Goal: Task Accomplishment & Management: Use online tool/utility

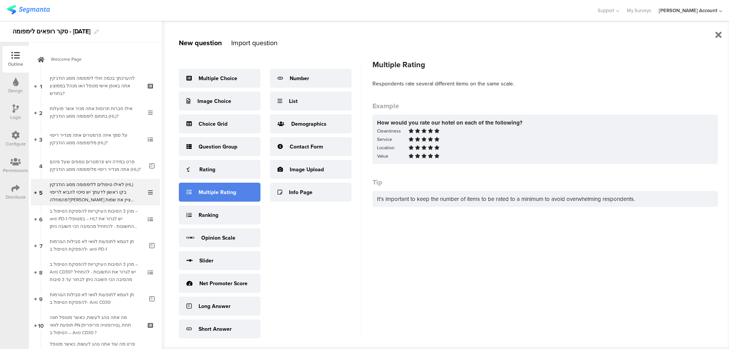
click at [222, 188] on div "Multiple Rating" at bounding box center [218, 192] width 38 height 8
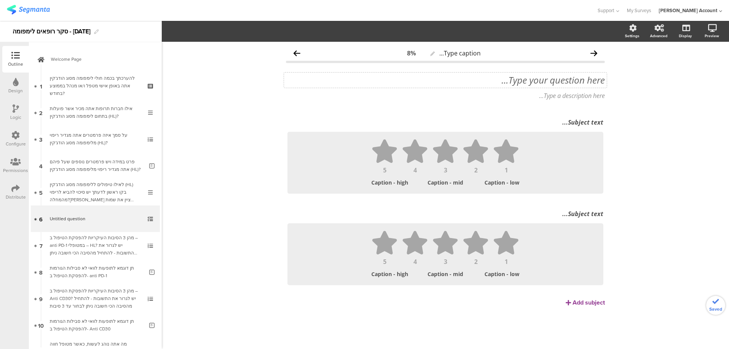
click at [583, 79] on div "Type your question here..." at bounding box center [445, 79] width 319 height 11
click at [585, 80] on p at bounding box center [445, 79] width 319 height 11
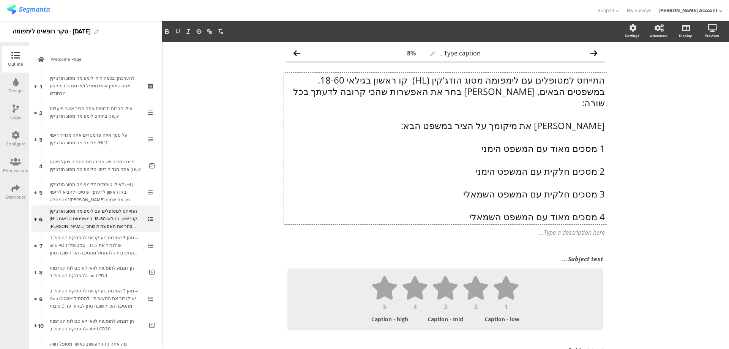
scroll to position [0, 0]
drag, startPoint x: 479, startPoint y: 135, endPoint x: 608, endPoint y: 137, distance: 129.1
click at [608, 137] on div "Type caption... 8% התייחס למטופלים עם לימפומה מסוג הודג'קין (HL) קו ראשון בגילא…" at bounding box center [445, 258] width 334 height 432
click at [592, 154] on p at bounding box center [445, 159] width 319 height 11
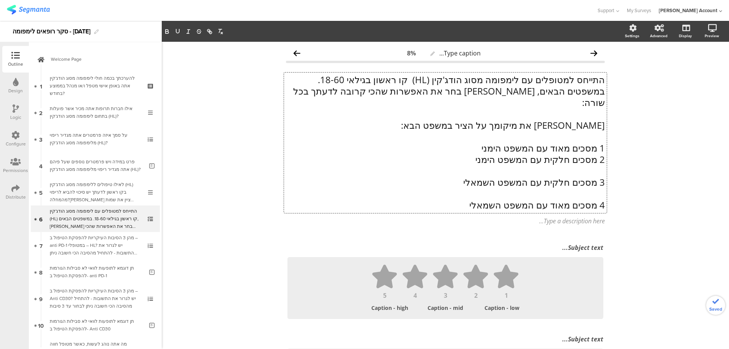
click at [598, 165] on p at bounding box center [445, 170] width 319 height 11
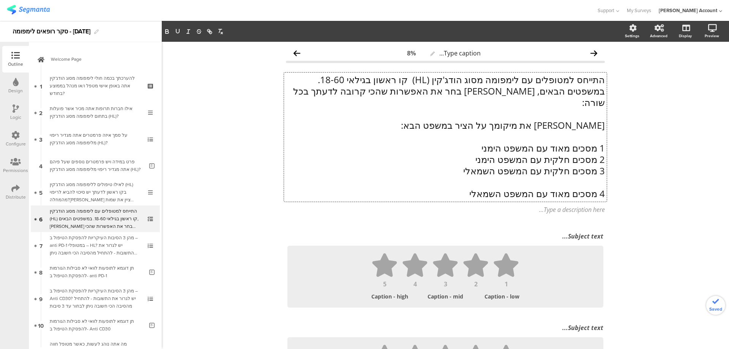
click at [600, 177] on p at bounding box center [445, 182] width 319 height 11
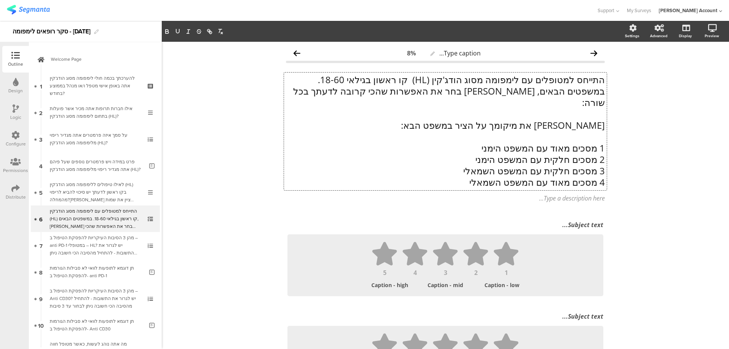
click at [587, 120] on p "[PERSON_NAME] את מיקומך על הציר במשפט הבא:" at bounding box center [445, 125] width 319 height 11
click at [594, 142] on p "1 מסכים מאוד עם המשפט הימני" at bounding box center [445, 147] width 319 height 11
click at [700, 65] on link at bounding box center [702, 69] width 17 height 14
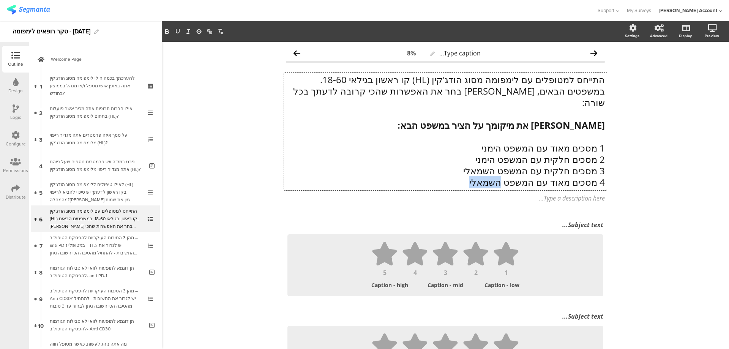
drag, startPoint x: 471, startPoint y: 173, endPoint x: 502, endPoint y: 172, distance: 30.4
click at [502, 172] on div "התייחס למטופלים עם לימפומה מסוג הודג'קין (HL) קו ראשון בגילאי 18-60. במשפטים הב…" at bounding box center [445, 132] width 323 height 118
click at [177, 32] on icon "button" at bounding box center [177, 31] width 7 height 7
drag, startPoint x: 465, startPoint y: 160, endPoint x: 498, endPoint y: 160, distance: 32.3
click at [498, 165] on p "3 מסכים חלקית עם המשפט השמאלי" at bounding box center [445, 170] width 319 height 11
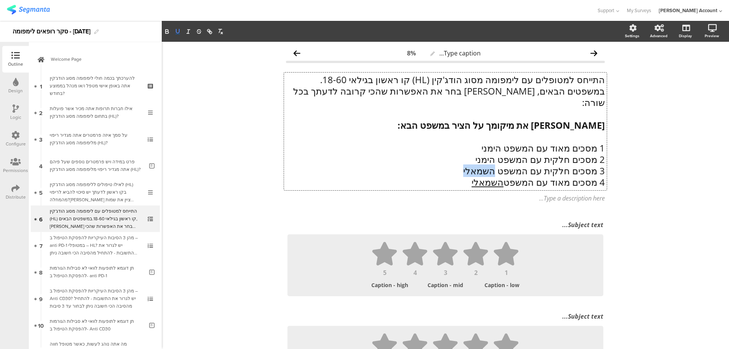
click at [180, 32] on icon "button" at bounding box center [177, 31] width 7 height 7
drag, startPoint x: 476, startPoint y: 148, endPoint x: 497, endPoint y: 148, distance: 20.5
click at [497, 154] on p "2 מסכים חלקית עם המשפט הימני" at bounding box center [445, 159] width 319 height 11
click at [175, 30] on icon "button" at bounding box center [177, 31] width 7 height 7
drag, startPoint x: 483, startPoint y: 136, endPoint x: 502, endPoint y: 136, distance: 18.6
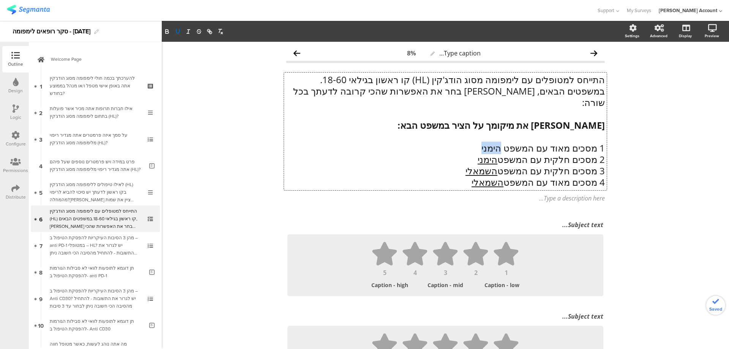
click at [502, 142] on p "1 מסכים מאוד עם המשפט הימני" at bounding box center [445, 147] width 319 height 11
click at [179, 29] on icon "button" at bounding box center [177, 31] width 3 height 4
click at [597, 119] on strong "[PERSON_NAME] את מיקומך על הציר במשפט הבא:" at bounding box center [501, 125] width 207 height 13
drag, startPoint x: 602, startPoint y: 115, endPoint x: 625, endPoint y: 112, distance: 23.7
click at [602, 119] on strong "[PERSON_NAME] את מיקומך על הציר במשפט הבא:" at bounding box center [501, 125] width 207 height 13
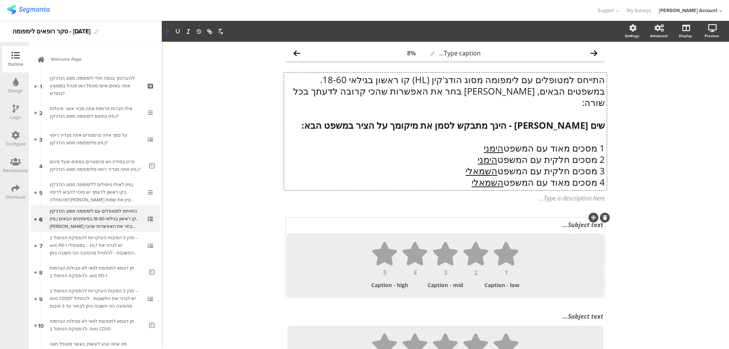
click at [367, 246] on ul "1 2 3 4 5" at bounding box center [445, 259] width 301 height 34
click at [221, 31] on button "button" at bounding box center [211, 31] width 25 height 11
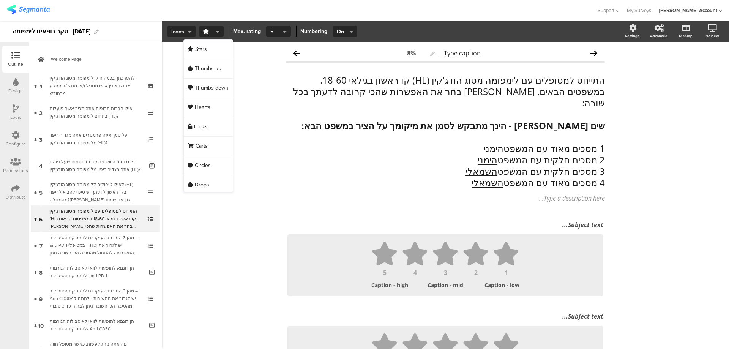
click at [182, 31] on span "Icons" at bounding box center [181, 32] width 21 height 8
click at [183, 65] on div "Slider" at bounding box center [181, 68] width 38 height 19
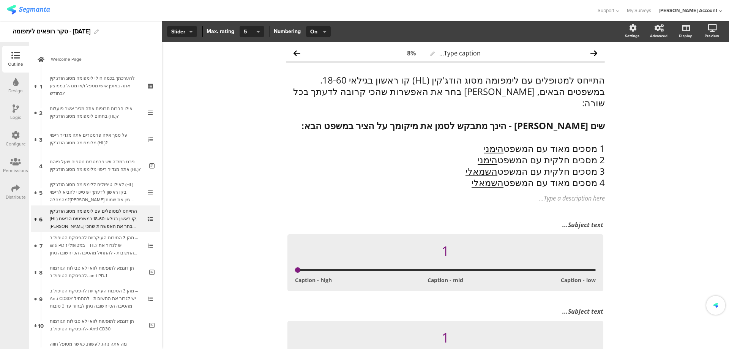
click at [250, 28] on span "5" at bounding box center [249, 32] width 11 height 8
click at [246, 69] on div "4" at bounding box center [251, 68] width 38 height 19
click at [583, 219] on div "Subject text..." at bounding box center [446, 225] width 320 height 12
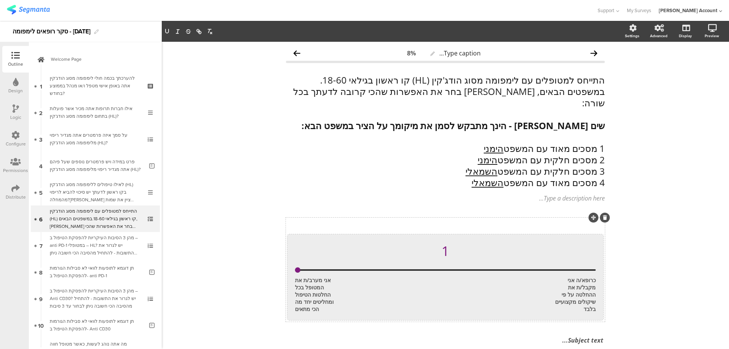
click at [658, 235] on div "Type caption... 8% התייחס למטופלים עם לימפומה מסוג הודג'קין (HL) קו ראשון בגילא…" at bounding box center [445, 265] width 567 height 446
click at [586, 219] on div "Subject text..." at bounding box center [446, 225] width 320 height 12
click at [700, 65] on link at bounding box center [702, 69] width 17 height 14
click at [508, 119] on strong "שים [PERSON_NAME] - הינך מתבקש לסמן את מיקומך על הציר במשפט הבא:" at bounding box center [452, 125] width 303 height 13
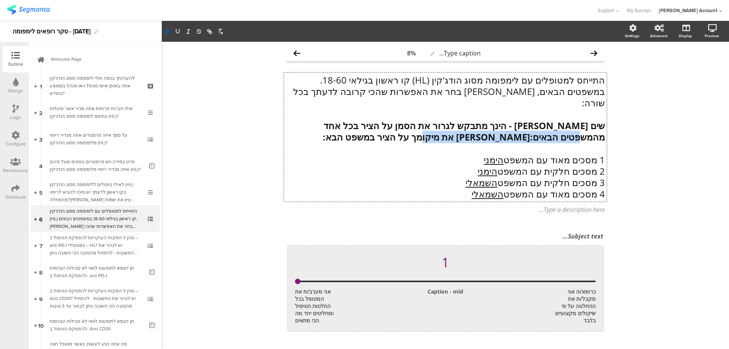
drag, startPoint x: 303, startPoint y: 114, endPoint x: 297, endPoint y: 126, distance: 13.6
click at [297, 126] on p "שים [PERSON_NAME] - הינך מתבקש לגרור את הסמן על הציר בכל אחד מהמשפטים הבאים:[PE…" at bounding box center [445, 131] width 319 height 23
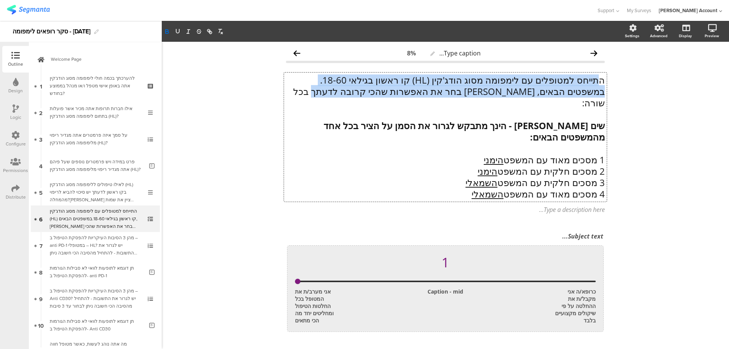
drag, startPoint x: 598, startPoint y: 79, endPoint x: 317, endPoint y: 89, distance: 281.5
click at [317, 89] on div "התייחס למטופלים עם לימפומה מסוג הודג'קין (HL) קו ראשון בגילאי 18-60. במשפטים הב…" at bounding box center [445, 136] width 319 height 125
click at [555, 79] on p "התייחס למטופלים עם לימפומה מסוג הודג'קין (HL) קו ראשון בגילאי 18-60." at bounding box center [445, 79] width 319 height 11
drag, startPoint x: 601, startPoint y: 77, endPoint x: 327, endPoint y: 89, distance: 274.0
click at [327, 89] on div "התייחס למטופלים עם לימפומה מסוג הודג'קין (HL) קו ראשון בגילאי 18-60. במשפטים הב…" at bounding box center [445, 136] width 319 height 125
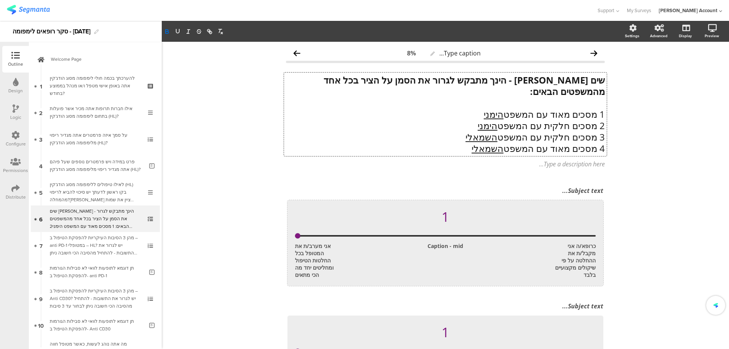
click at [451, 143] on p "4 מסכים מאוד עם המשפט השמאלי" at bounding box center [445, 148] width 319 height 11
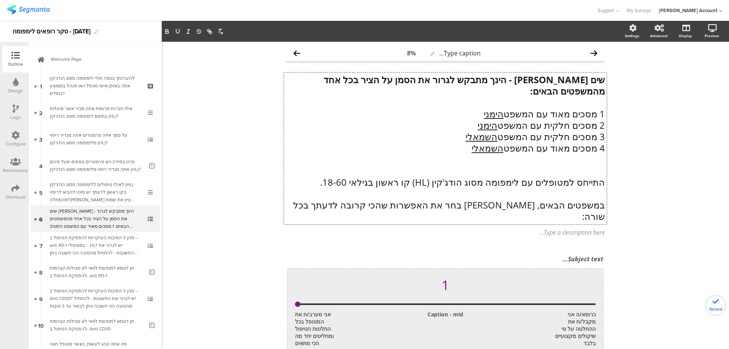
click at [525, 188] on p at bounding box center [445, 193] width 319 height 11
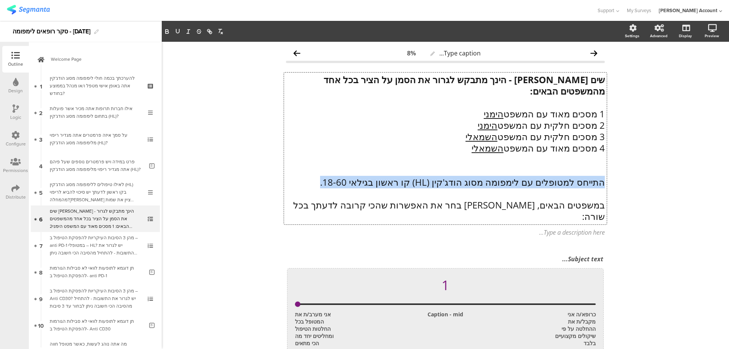
drag, startPoint x: 602, startPoint y: 172, endPoint x: 306, endPoint y: 167, distance: 295.4
click at [306, 177] on p "התייחס למטופלים עם לימפומה מסוג הודג'קין (HL) קו ראשון בגילאי 18-60." at bounding box center [445, 182] width 319 height 11
click at [166, 31] on icon "button" at bounding box center [167, 31] width 3 height 2
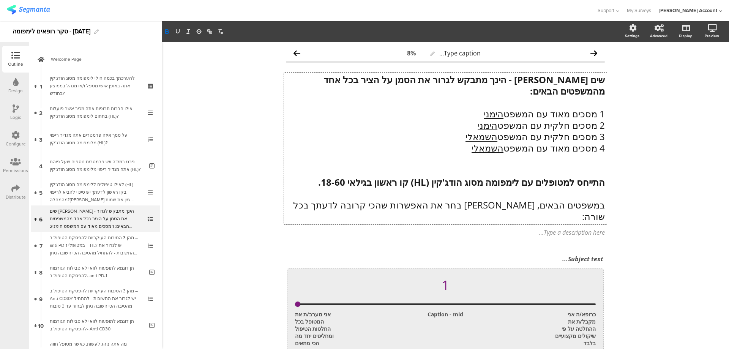
click at [415, 176] on strong "התייחס למטופלים עם לימפומה מסוג הודג'קין (HL) קו ראשון בגילאי 18-60." at bounding box center [461, 182] width 287 height 13
click at [585, 188] on p at bounding box center [445, 193] width 319 height 11
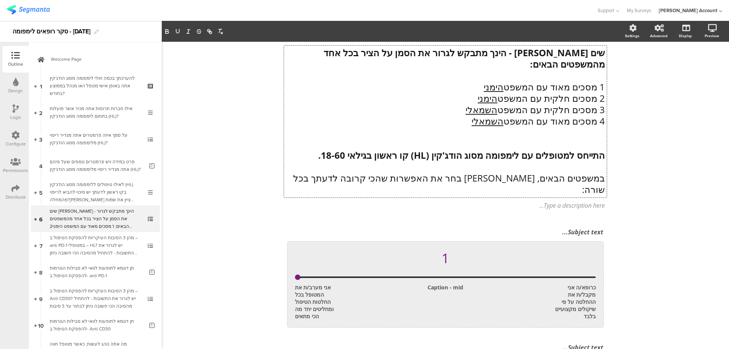
scroll to position [101, 0]
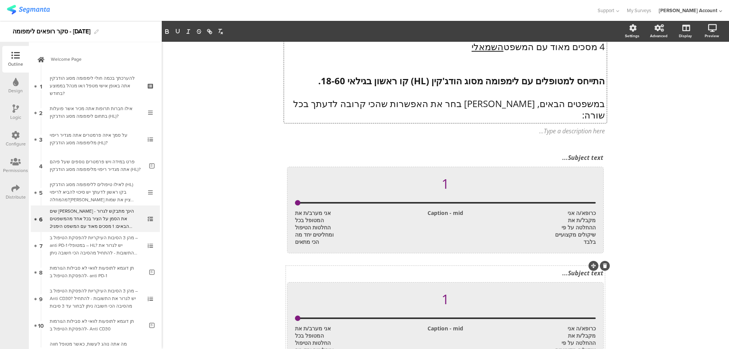
click at [573, 325] on div "כרופא/ה אני מקבל/ת את ההחלטה על פי שיקולים מקצועיים בלבד" at bounding box center [573, 343] width 44 height 36
paste div
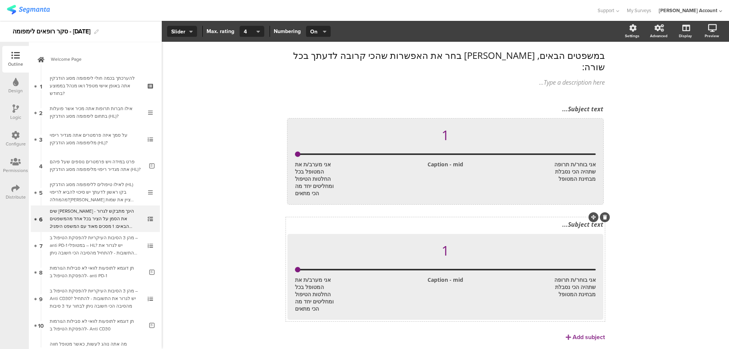
click at [603, 215] on icon at bounding box center [605, 217] width 4 height 5
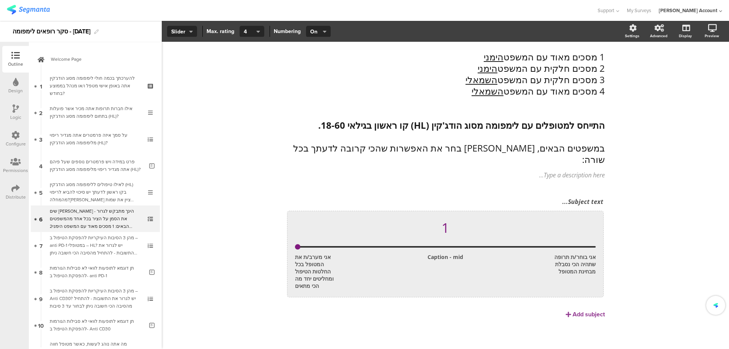
scroll to position [35, 0]
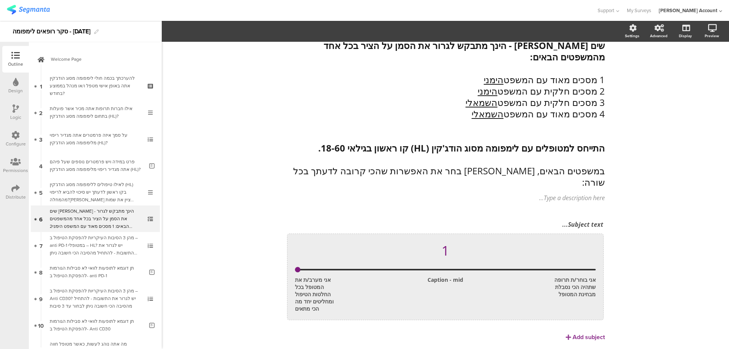
click at [581, 276] on div "אני בוחר/ת תרופה שתהיה הכי נסבלת מבחינת המטופל" at bounding box center [573, 294] width 44 height 36
drag, startPoint x: 592, startPoint y: 257, endPoint x: 549, endPoint y: 276, distance: 47.1
click at [551, 276] on div "אני בוחר/ת תרופה שתהיה הכי נסבלת מבחינת המטופל" at bounding box center [573, 294] width 44 height 36
click at [574, 174] on span "שים [PERSON_NAME] - הינך מתבקש לגרור את הסמן על הציר בכל אחד מהמשפטים הבאים: 1 …" at bounding box center [445, 121] width 319 height 162
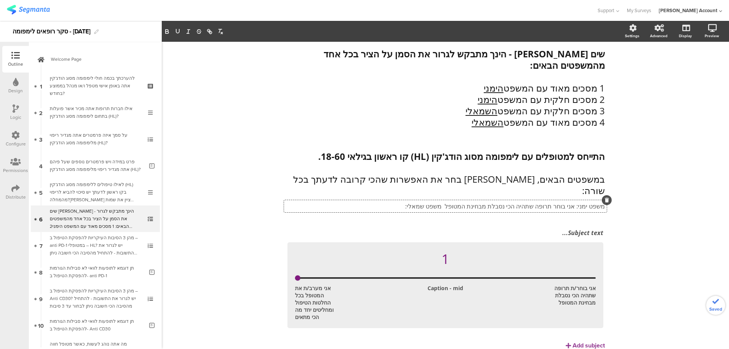
click at [443, 202] on p "משפט ימני: אני בוחר תרופה שתהיה הכי נסבלת מבחינת המטופל משפט שמאלי:" at bounding box center [445, 206] width 319 height 8
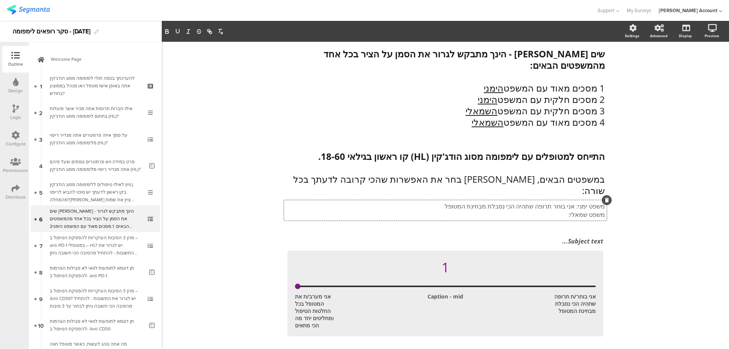
click at [546, 210] on p "משפט שמאלי:" at bounding box center [445, 214] width 319 height 8
click at [605, 198] on icon at bounding box center [607, 200] width 4 height 5
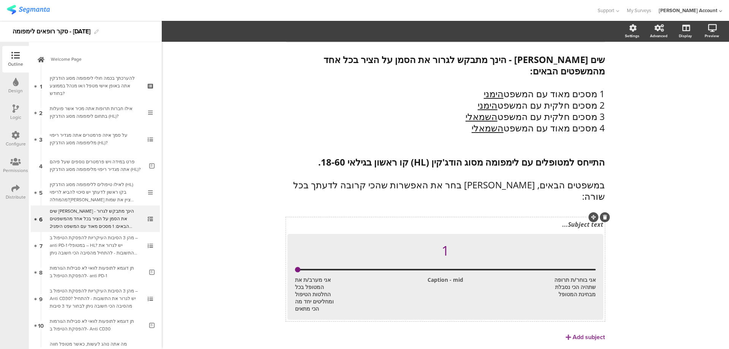
click at [589, 217] on div "Subject text... 1 אני בוחר/ת תרופה שתהיה הכי נסבלת מבחינת המטופל Caption - mid …" at bounding box center [445, 269] width 319 height 104
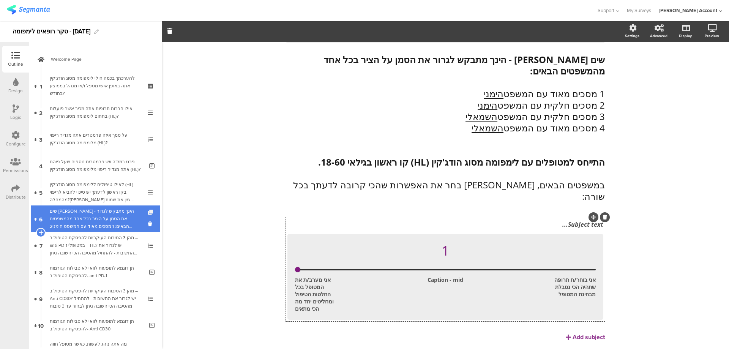
click at [148, 211] on icon at bounding box center [151, 212] width 6 height 5
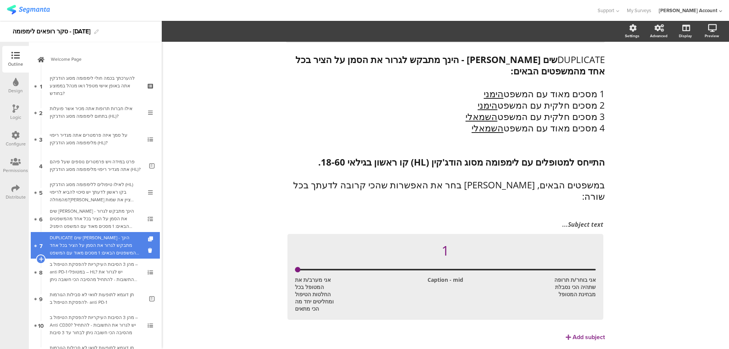
click at [129, 239] on div "DUPLICATE שים [PERSON_NAME] - הינך מתבקש לגרור את הסמן על הציר בכל אחד מהמשפטים…" at bounding box center [95, 245] width 91 height 23
click at [148, 248] on icon at bounding box center [151, 250] width 6 height 7
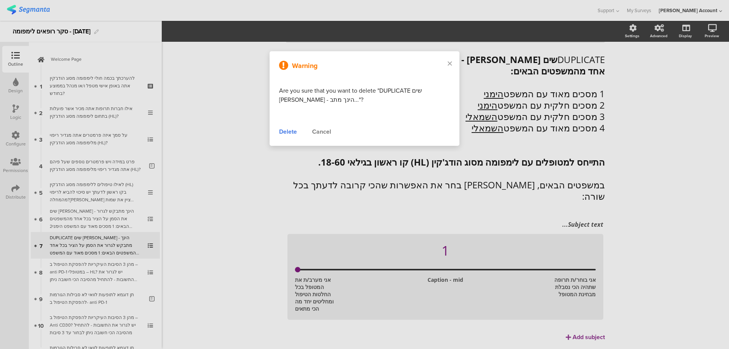
click at [290, 130] on div "Delete" at bounding box center [288, 131] width 18 height 9
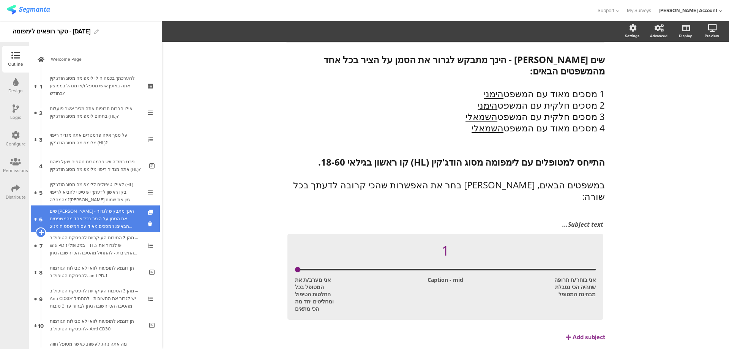
click at [39, 230] on icon at bounding box center [40, 232] width 5 height 7
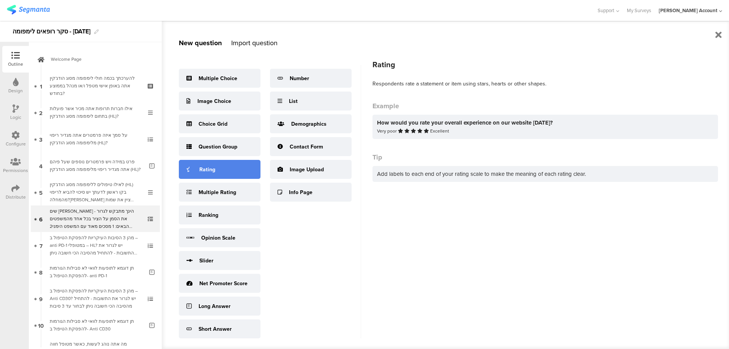
click at [225, 174] on div "Rating" at bounding box center [220, 169] width 82 height 19
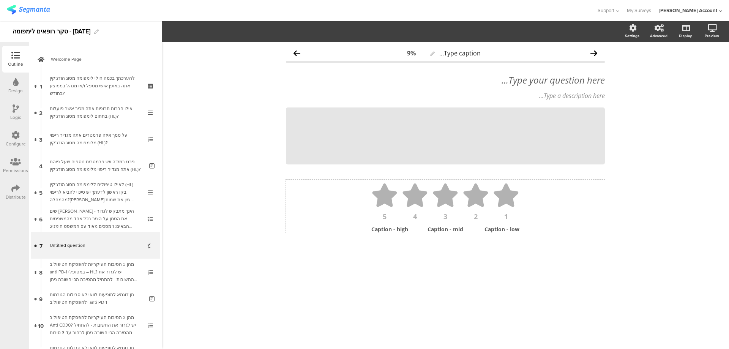
click at [402, 197] on icon at bounding box center [415, 195] width 27 height 24
click at [281, 33] on button "5" at bounding box center [278, 31] width 25 height 11
click at [275, 65] on div "4" at bounding box center [278, 68] width 38 height 19
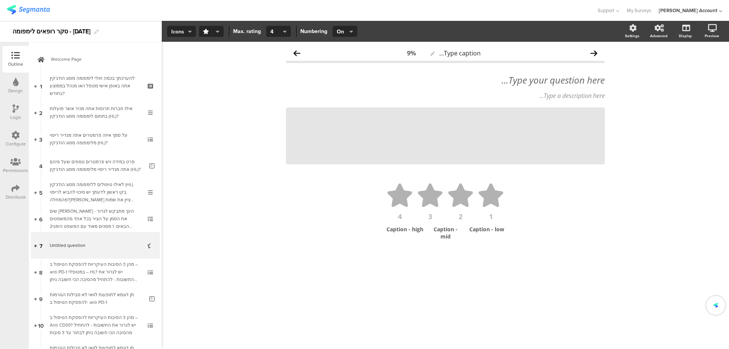
click at [189, 32] on icon "button" at bounding box center [190, 31] width 4 height 6
click at [186, 66] on div "Slider" at bounding box center [181, 68] width 38 height 19
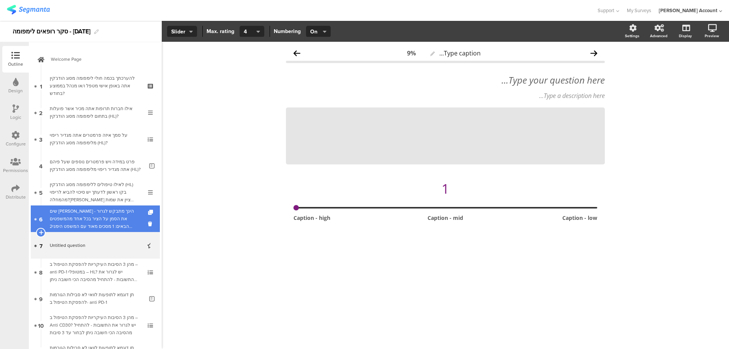
click at [106, 206] on link "6 שים [PERSON_NAME] - הינך מתבקש לגרור את הסמן על הציר בכל אחד מהמשפטים הבאים: …" at bounding box center [95, 218] width 129 height 27
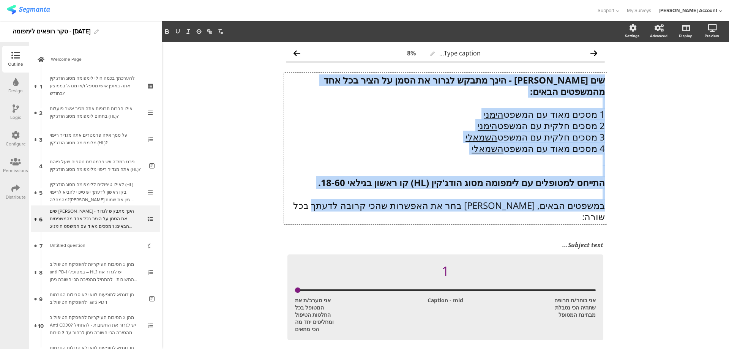
drag, startPoint x: 601, startPoint y: 79, endPoint x: 308, endPoint y: 195, distance: 315.0
click at [308, 195] on div "שים [PERSON_NAME] - הינך מתבקש לגרור את הסמן על הציר בכל אחד מהמשפטים הבאים: 1 …" at bounding box center [445, 149] width 323 height 152
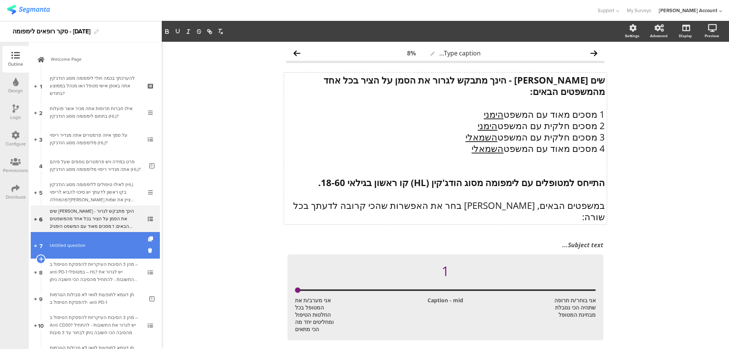
drag, startPoint x: 104, startPoint y: 240, endPoint x: 109, endPoint y: 238, distance: 5.3
click at [104, 240] on link "7 Untitled question" at bounding box center [95, 245] width 129 height 27
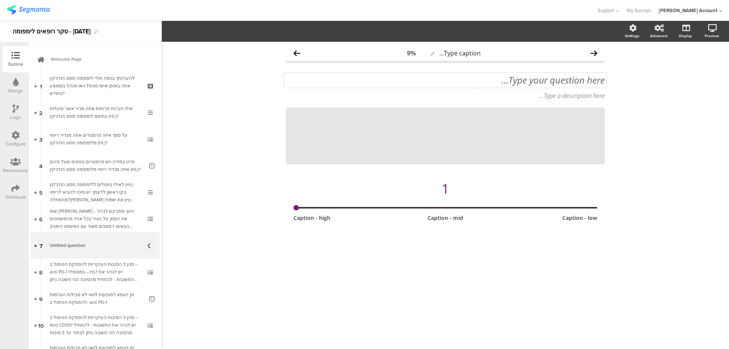
click at [576, 76] on div "Type your question here..." at bounding box center [445, 79] width 319 height 11
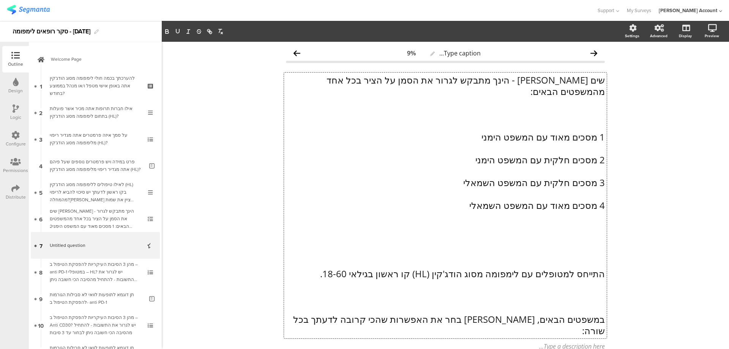
scroll to position [0, 0]
click at [591, 97] on p at bounding box center [445, 102] width 319 height 11
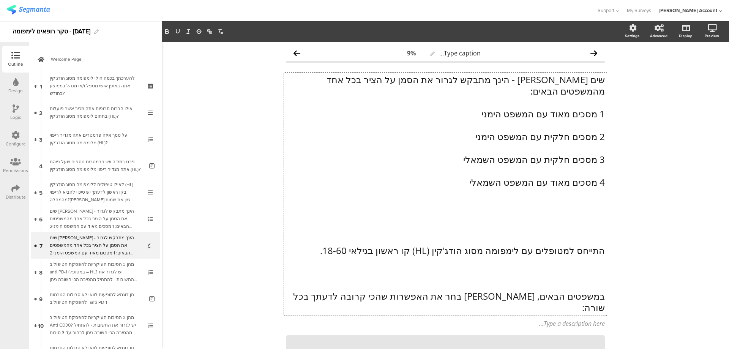
click at [593, 211] on p at bounding box center [445, 216] width 319 height 11
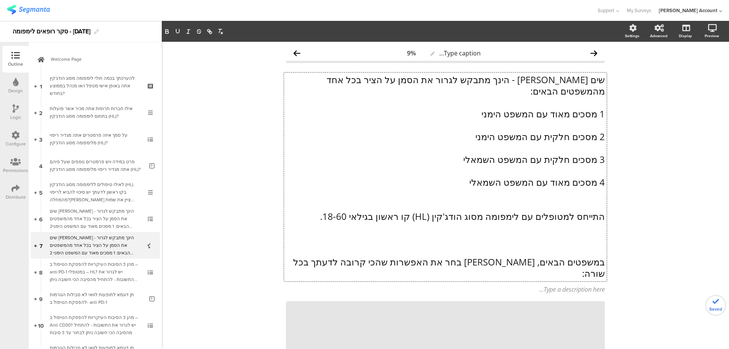
click at [598, 188] on p at bounding box center [445, 193] width 319 height 11
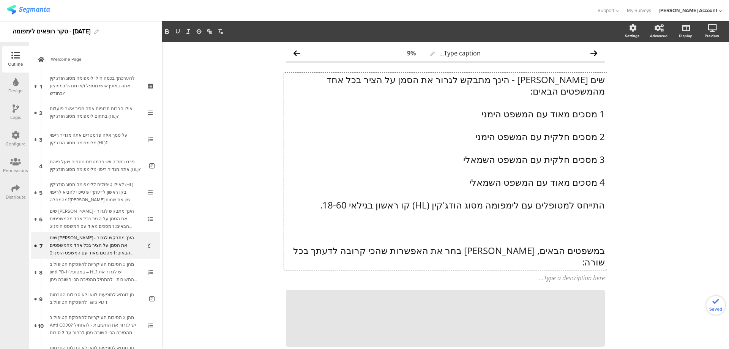
click at [601, 199] on p "התייחס למטופלים עם לימפומה מסוג הודג'קין (HL) קו ראשון בגילאי 18-60." at bounding box center [445, 204] width 319 height 11
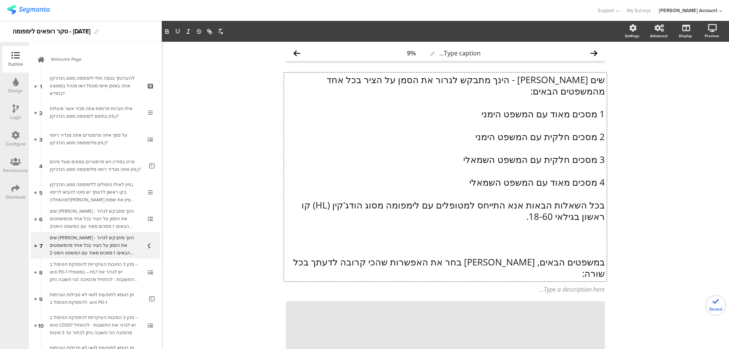
click at [601, 192] on div "שים [PERSON_NAME] - הינך מתבקש לגרור את הסמן על הציר בכל אחד מהמשפטים הבאים: 1 …" at bounding box center [445, 177] width 323 height 209
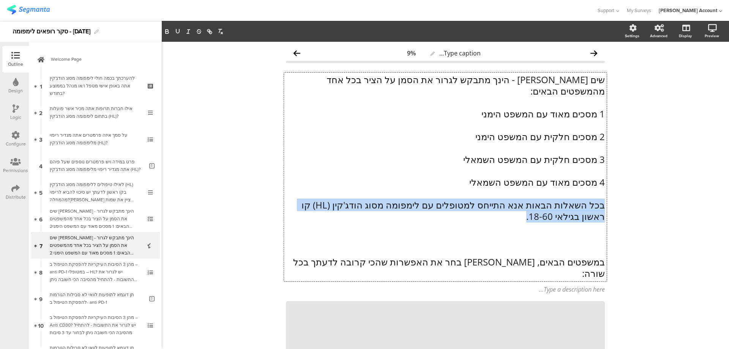
drag, startPoint x: 601, startPoint y: 192, endPoint x: 531, endPoint y: 209, distance: 71.8
click at [531, 209] on p "בכל השאלות הבאות אנא התייחס למטופלים עם לימפומה מסוג הודג'קין (HL) קו ראשון בגי…" at bounding box center [445, 210] width 319 height 23
click at [164, 28] on icon "button" at bounding box center [167, 31] width 7 height 7
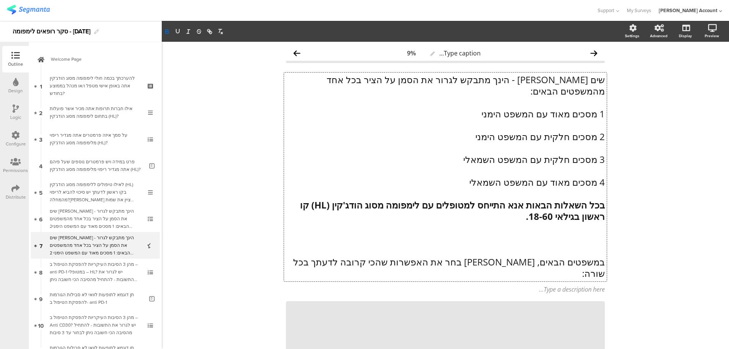
click at [503, 205] on p "בכל השאלות הבאות אנא התייחס למטופלים עם לימפומה מסוג הודג'קין (HL) קו ראשון בגי…" at bounding box center [445, 210] width 319 height 23
drag, startPoint x: 303, startPoint y: 194, endPoint x: 297, endPoint y: 202, distance: 10.3
click at [297, 202] on p "בכל השאלות הבאות אנא התייחס למטופלים עם לימפומה מסוג הודג'קין (HL) קו ראשון בגי…" at bounding box center [445, 210] width 319 height 23
click at [176, 29] on icon "button" at bounding box center [177, 31] width 7 height 7
click at [570, 233] on p at bounding box center [445, 238] width 319 height 11
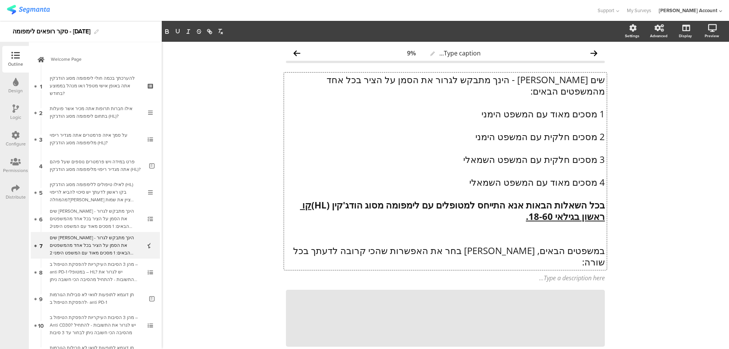
click at [588, 222] on p at bounding box center [445, 227] width 319 height 11
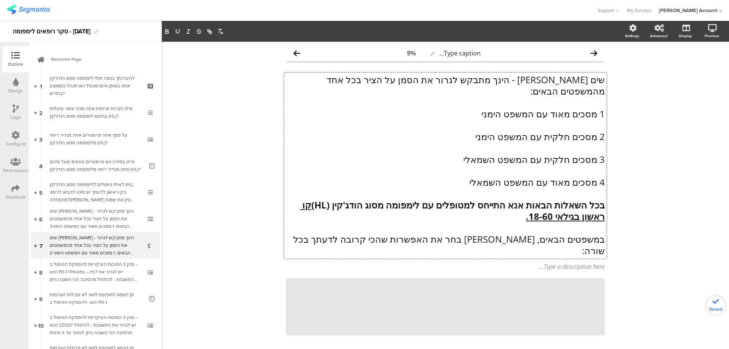
click at [588, 120] on p at bounding box center [445, 125] width 319 height 11
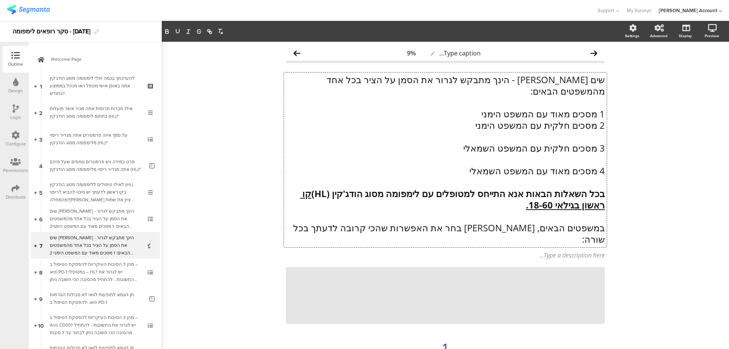
click at [591, 120] on p "2 מסכים חלקית עם המשפט הימני" at bounding box center [445, 125] width 319 height 11
click at [597, 131] on p at bounding box center [445, 136] width 319 height 11
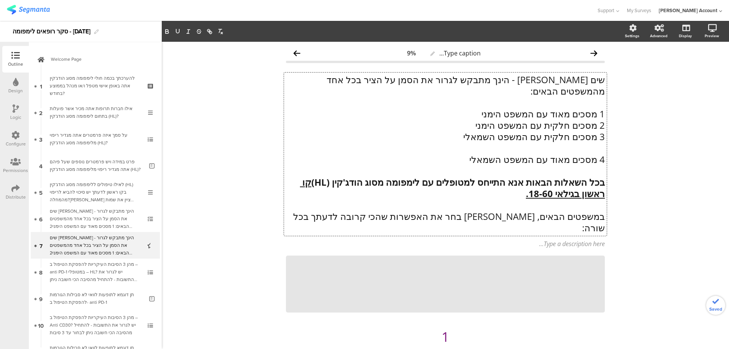
click at [597, 142] on p at bounding box center [445, 147] width 319 height 11
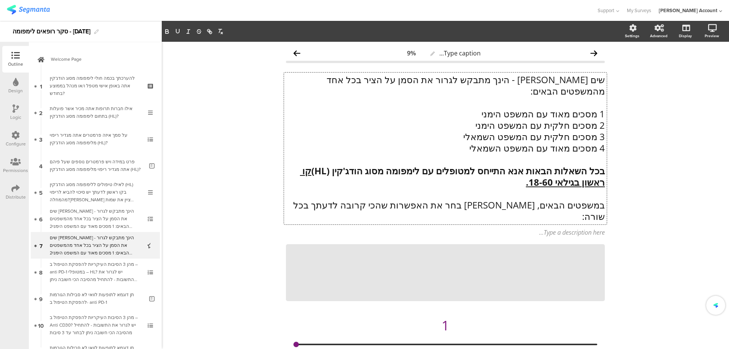
click at [576, 81] on p "שים [PERSON_NAME] - הינך מתבקש לגרור את הסמן על הציר בכל אחד מהמשפטים הבאים:" at bounding box center [445, 85] width 319 height 23
click at [576, 80] on p "שים [PERSON_NAME] - הינך מתבקש לגרור את הסמן על הציר בכל אחד מהמשפטים הבאים:" at bounding box center [445, 85] width 319 height 23
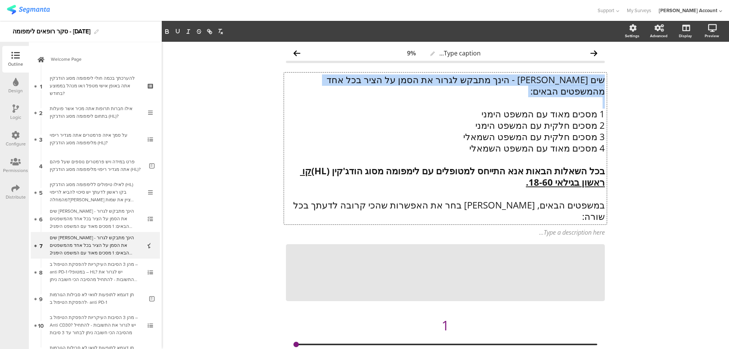
click at [576, 80] on p "שים [PERSON_NAME] - הינך מתבקש לגרור את הסמן על הציר בכל אחד מהמשפטים הבאים:" at bounding box center [445, 85] width 319 height 23
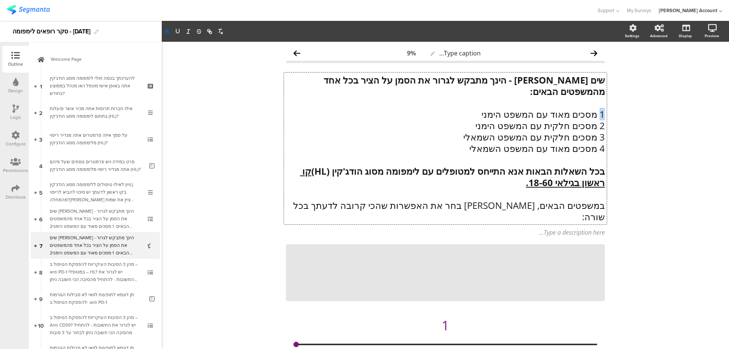
drag, startPoint x: 597, startPoint y: 104, endPoint x: 603, endPoint y: 103, distance: 6.1
click at [603, 103] on div "שים [PERSON_NAME] - הינך מתבקש לגרור את הסמן על הציר בכל אחד מהמשפטים הבאים: 1 …" at bounding box center [445, 149] width 323 height 152
drag, startPoint x: 481, startPoint y: 103, endPoint x: 503, endPoint y: 103, distance: 21.6
click at [503, 109] on p "1 מסכים מאוד עם המשפט הימני" at bounding box center [445, 114] width 319 height 11
click at [175, 30] on icon "button" at bounding box center [177, 31] width 7 height 7
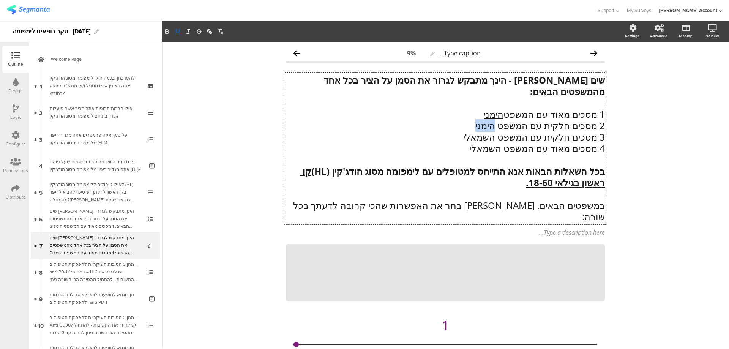
drag, startPoint x: 475, startPoint y: 114, endPoint x: 496, endPoint y: 114, distance: 20.9
click at [496, 120] on p "2 מסכים חלקית עם המשפט הימני" at bounding box center [445, 125] width 319 height 11
click at [176, 33] on icon "button" at bounding box center [177, 31] width 7 height 7
drag, startPoint x: 465, startPoint y: 126, endPoint x: 495, endPoint y: 125, distance: 30.0
click at [496, 131] on p "3 מסכים חלקית עם המשפט השמאלי" at bounding box center [445, 136] width 319 height 11
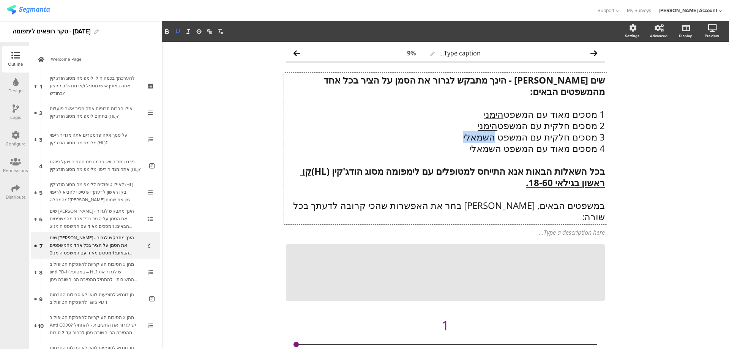
click at [180, 33] on icon "button" at bounding box center [177, 31] width 7 height 7
drag, startPoint x: 473, startPoint y: 139, endPoint x: 501, endPoint y: 139, distance: 28.1
click at [501, 143] on p "4 מסכים מאוד עם המשפט השמאלי" at bounding box center [445, 148] width 319 height 11
click at [178, 32] on icon "button" at bounding box center [177, 31] width 7 height 7
click at [628, 153] on div "Type caption... 9% שים [PERSON_NAME] - הינך מתבקש לגרור את הסמן על הציר בכל אחד…" at bounding box center [445, 215] width 567 height 347
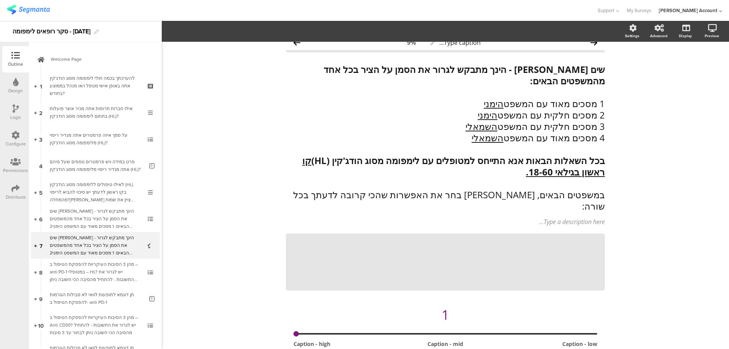
scroll to position [17, 0]
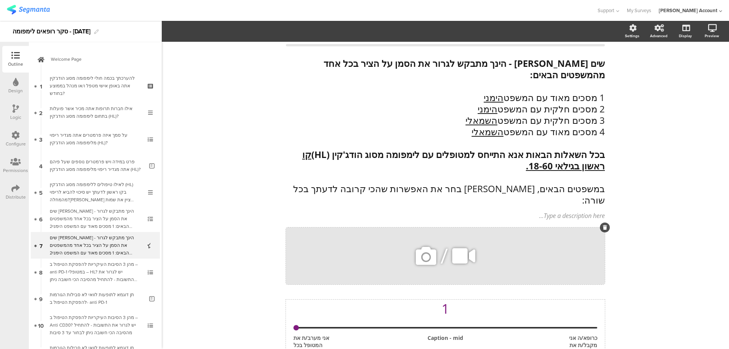
click at [432, 243] on icon at bounding box center [426, 256] width 26 height 26
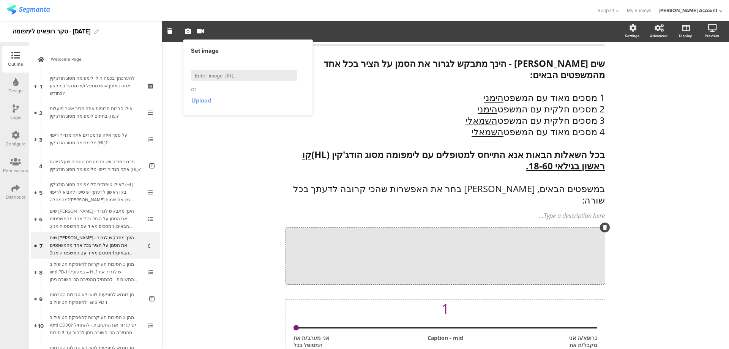
click at [206, 102] on span "Upload" at bounding box center [201, 100] width 20 height 9
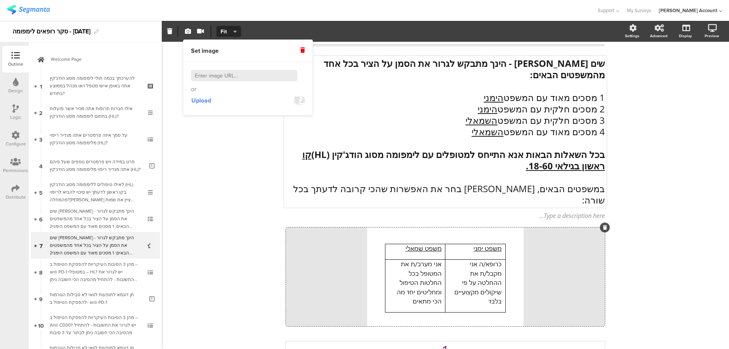
scroll to position [0, 0]
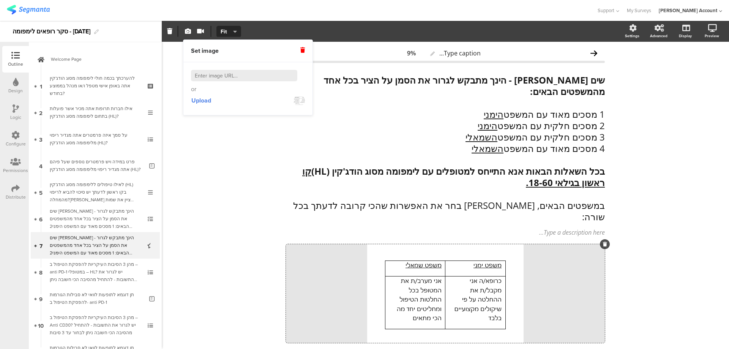
click at [645, 227] on div "Type caption... 9% שים [PERSON_NAME] - הינך מתבקש לגרור את הסמן על הציר בכל אחד…" at bounding box center [445, 250] width 567 height 417
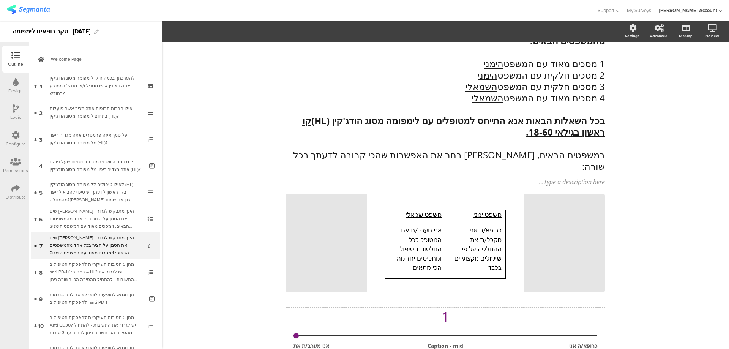
scroll to position [87, 0]
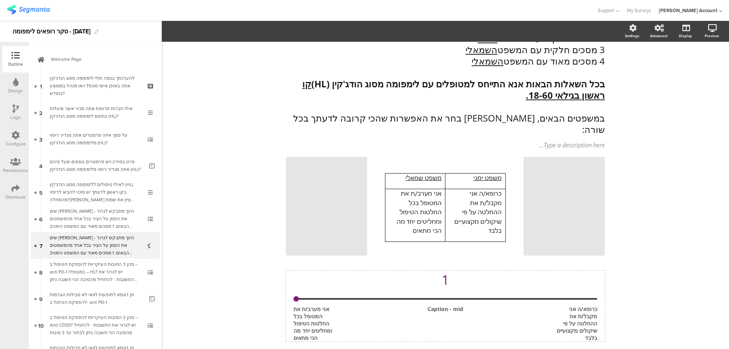
click at [533, 305] on span "כרופא/ה אני מקבל/ת את ההחלטה על פי שיקולים מקצועיים בלבד Caption - mid אני מערב…" at bounding box center [445, 323] width 304 height 36
click at [554, 305] on div "כרופא/ה אני מקבל/ת את ההחלטה על פי שיקולים מקצועיים בלבד" at bounding box center [575, 323] width 44 height 36
drag, startPoint x: 593, startPoint y: 285, endPoint x: 574, endPoint y: 314, distance: 35.1
click at [574, 314] on div "כרופא/ה אני מקבל/ת את ההחלטה על פי שיקולים מקצועיים בלבד" at bounding box center [575, 323] width 44 height 36
click at [402, 305] on span "מסכים מאוד עם המשפט הימני Caption - mid אני מערב/ת את המטופל בכל החלטות הטיפול …" at bounding box center [445, 323] width 304 height 36
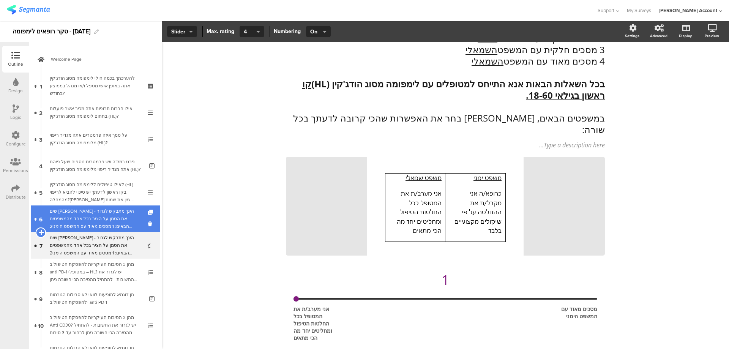
click at [44, 229] on div at bounding box center [41, 232] width 11 height 11
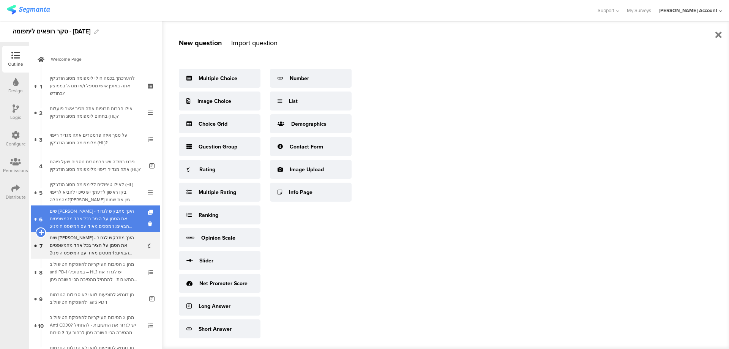
click at [41, 232] on icon at bounding box center [40, 232] width 5 height 7
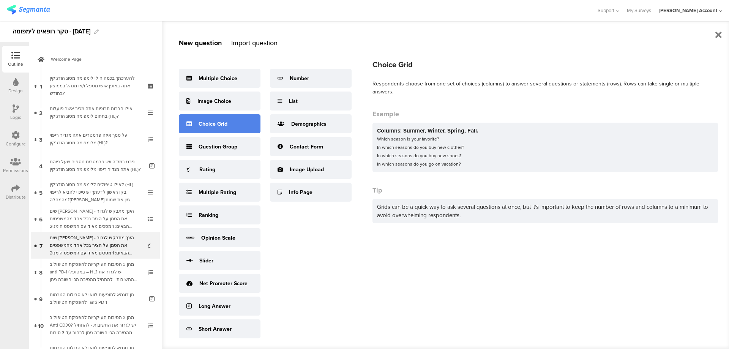
click at [222, 125] on div "Choice Grid" at bounding box center [213, 124] width 29 height 8
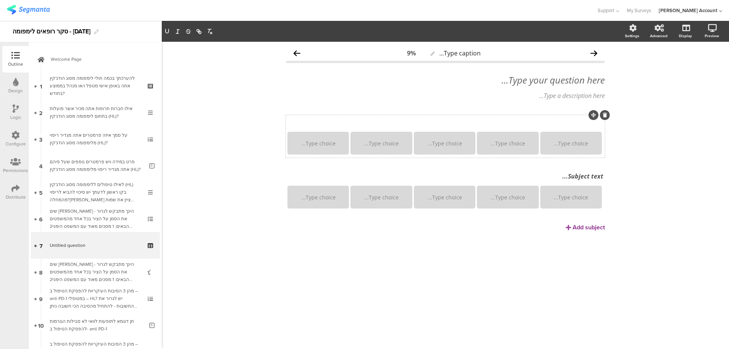
click at [580, 124] on div "Subject text..." at bounding box center [446, 122] width 320 height 12
click at [585, 119] on p at bounding box center [445, 122] width 316 height 8
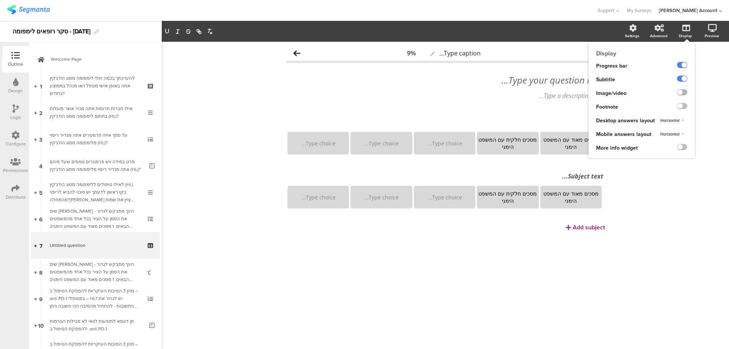
click at [685, 91] on label at bounding box center [682, 92] width 10 height 6
click at [0, 0] on input "checkbox" at bounding box center [0, 0] width 0 height 0
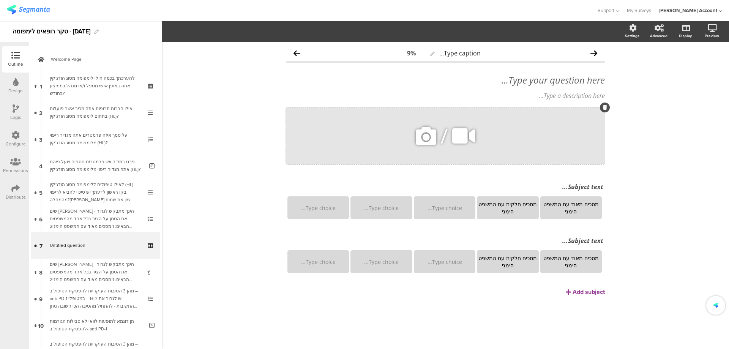
click at [429, 138] on icon at bounding box center [426, 136] width 26 height 26
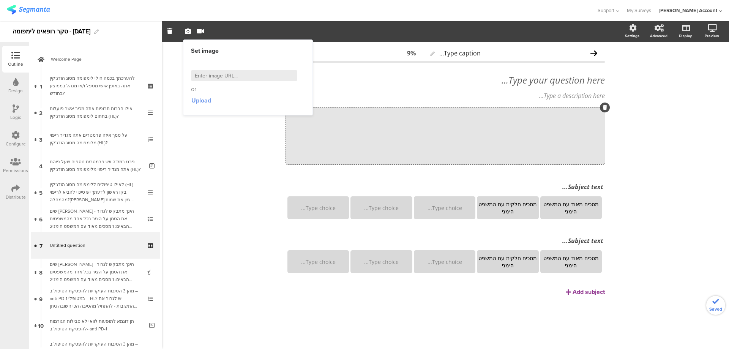
click at [205, 98] on span "Upload" at bounding box center [201, 100] width 20 height 9
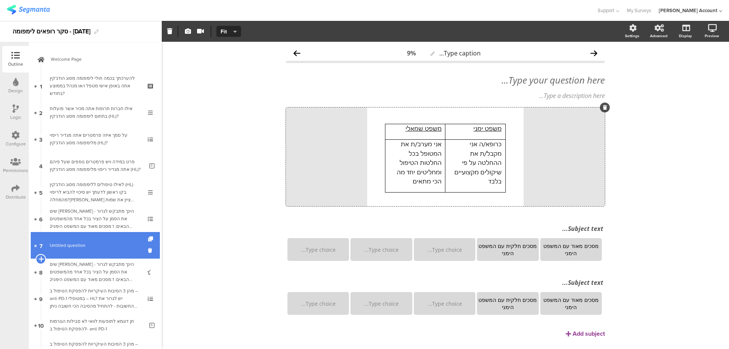
click at [41, 259] on icon at bounding box center [40, 259] width 5 height 7
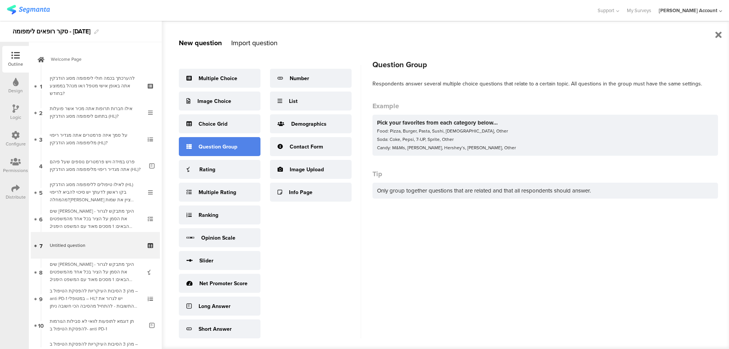
click at [218, 150] on div "Question Group" at bounding box center [218, 147] width 39 height 8
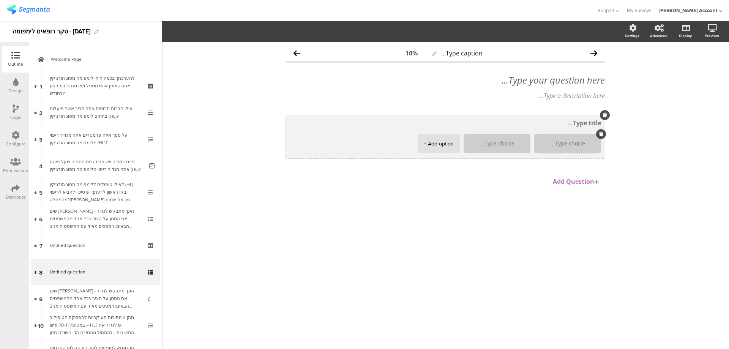
click at [565, 143] on textarea at bounding box center [567, 144] width 55 height 6
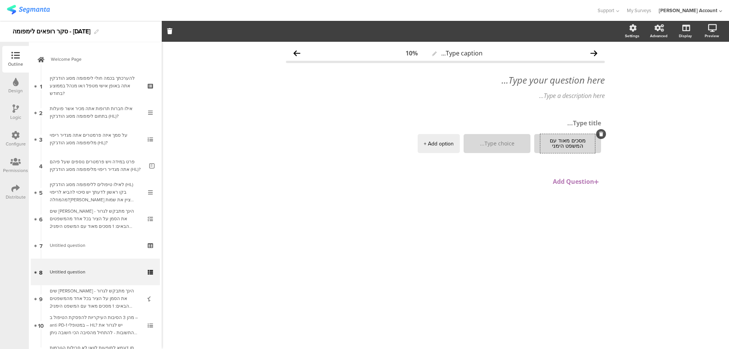
type textarea "מסכים מאוד עם המשפט הימני"
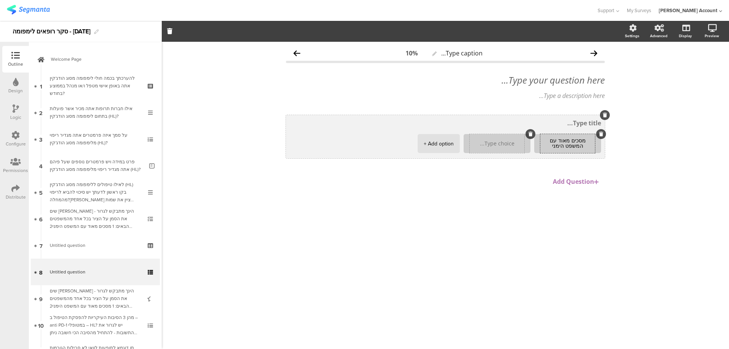
click at [510, 145] on textarea at bounding box center [497, 144] width 55 height 6
type textarea "מסכים חלקית עם המשפט הימני"
click at [434, 144] on div "+ Add option" at bounding box center [439, 143] width 30 height 19
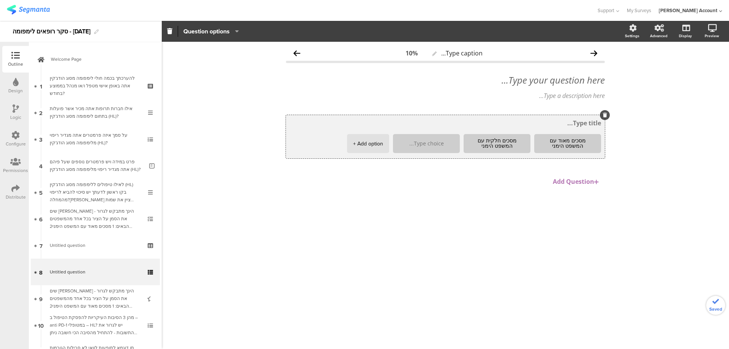
click at [435, 145] on textarea at bounding box center [426, 144] width 55 height 6
type textarea "מסכים חלקית עם המשפט השמאלי"
click at [370, 144] on div "+ Add option" at bounding box center [368, 143] width 30 height 19
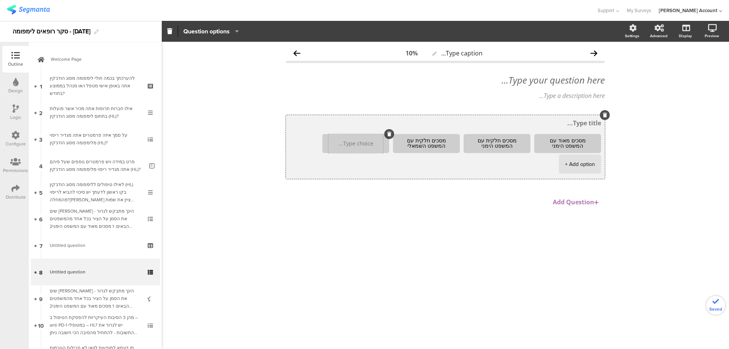
click at [371, 144] on textarea at bounding box center [355, 144] width 55 height 6
type textarea "מסכים מאוד עם המשפט השמאלי"
click at [569, 123] on textarea at bounding box center [445, 123] width 311 height 8
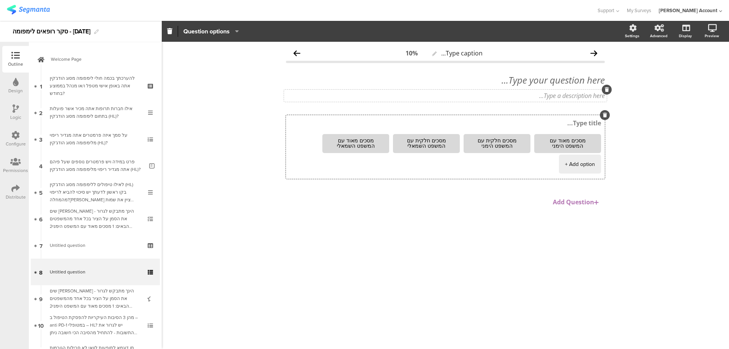
drag, startPoint x: 562, startPoint y: 97, endPoint x: 567, endPoint y: 96, distance: 4.6
click at [562, 97] on div "Type a description here..." at bounding box center [445, 96] width 319 height 8
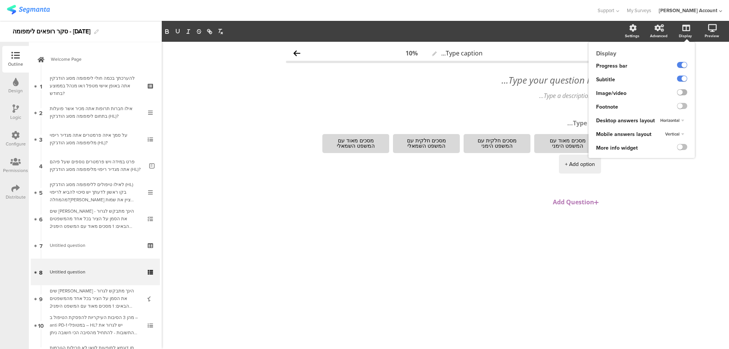
click at [682, 91] on label at bounding box center [682, 92] width 10 height 6
click at [0, 0] on input "checkbox" at bounding box center [0, 0] width 0 height 0
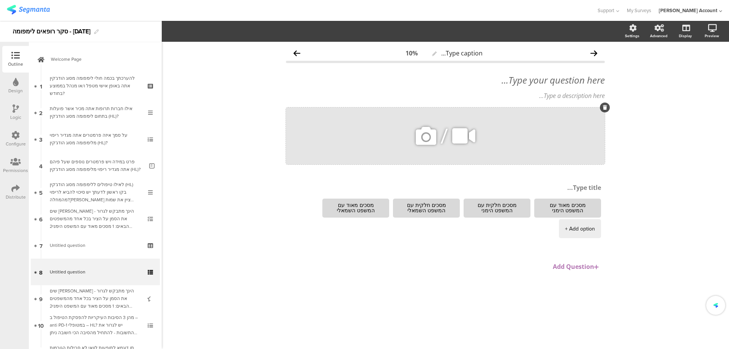
click at [427, 136] on icon at bounding box center [426, 136] width 26 height 26
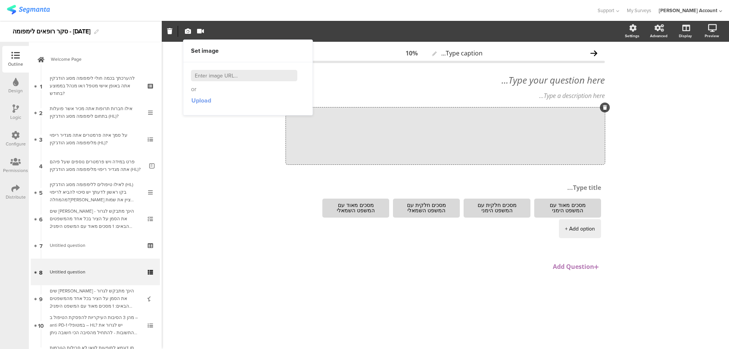
click at [207, 98] on span "Upload" at bounding box center [201, 100] width 20 height 9
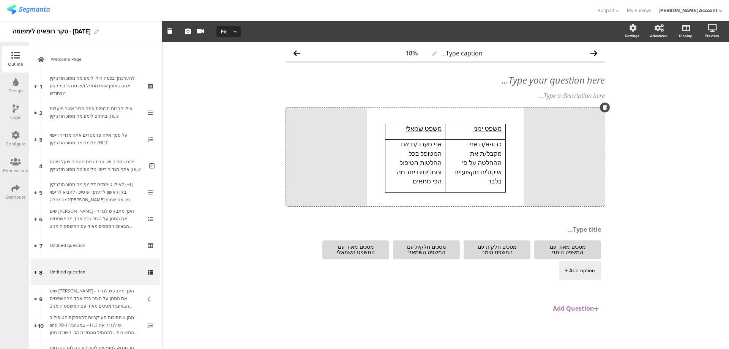
click at [644, 154] on div "Type caption... 10% Type your question here... Type a description here... /" at bounding box center [445, 195] width 567 height 307
click at [537, 82] on div "Type your question here..." at bounding box center [445, 80] width 323 height 15
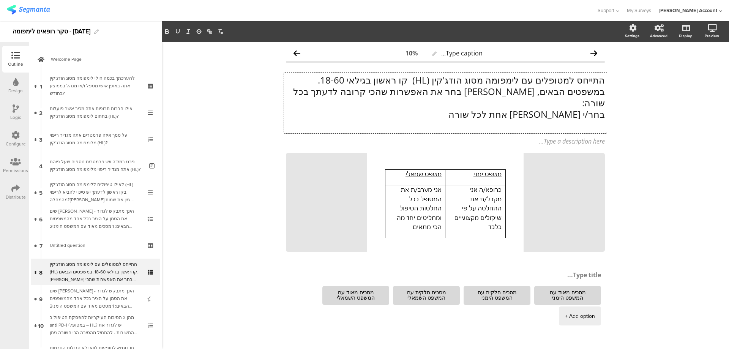
click at [600, 91] on p "במשפטים הבאים, [PERSON_NAME] בחר את האפשרות שהכי קרובה לדעתך בכל שורה:" at bounding box center [445, 97] width 319 height 23
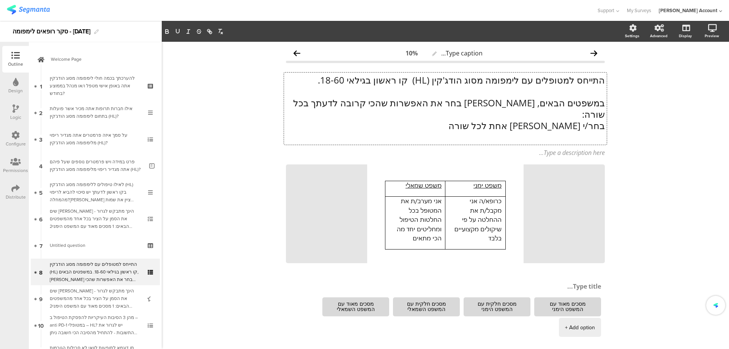
click at [592, 131] on p at bounding box center [445, 136] width 319 height 11
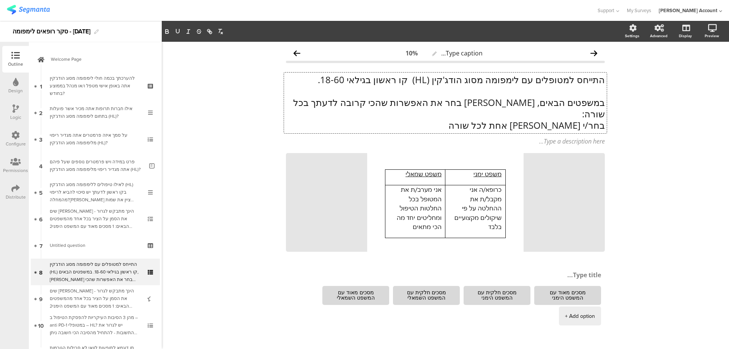
click at [581, 120] on p "בחר/י [PERSON_NAME] אחת לכל שורה" at bounding box center [445, 125] width 319 height 11
drag, startPoint x: 598, startPoint y: 79, endPoint x: 318, endPoint y: 77, distance: 280.2
click at [318, 77] on p "התייחס למטופלים עם לימפומה מסוג הודג'קין (HL) קו ראשון בגילאי 18-60." at bounding box center [445, 79] width 319 height 11
click at [402, 79] on p "התייחס למטופלים עם לימפומה מסוג הודג'קין (HL) קו ראשון בגילאי 18-60." at bounding box center [445, 79] width 319 height 11
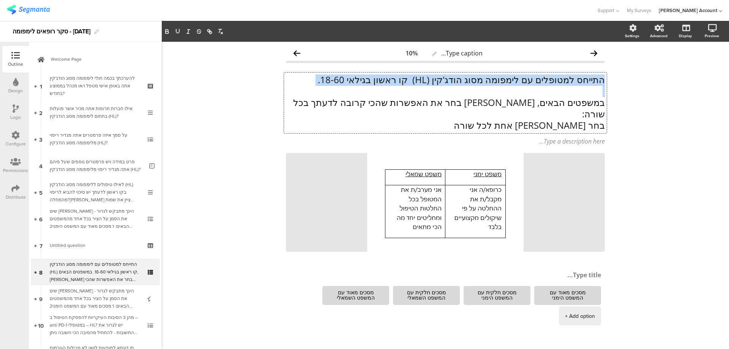
click at [402, 79] on p "התייחס למטופלים עם לימפומה מסוג הודג'קין (HL) קו ראשון בגילאי 18-60." at bounding box center [445, 79] width 319 height 11
click at [402, 79] on strong "התייחס למטופלים עם לימפומה מסוג הודג'קין (HL) קו ראשון בגילאי 18-60." at bounding box center [460, 80] width 289 height 13
drag, startPoint x: 401, startPoint y: 80, endPoint x: 305, endPoint y: 80, distance: 96.4
click at [305, 80] on p "התייחס למטופלים עם לימפומה מסוג הודג'קין (HL) קו ראשון בגילאי 18-60." at bounding box center [445, 79] width 319 height 11
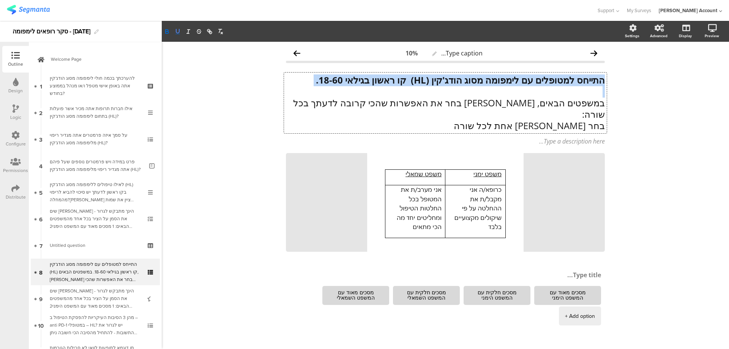
click at [175, 29] on icon "button" at bounding box center [177, 31] width 7 height 7
click at [634, 147] on div "Type caption... 10% התייחס למטופלים עם לימפומה מסוג הודג'קין (HL) קו ראשון בגיל…" at bounding box center [445, 217] width 567 height 350
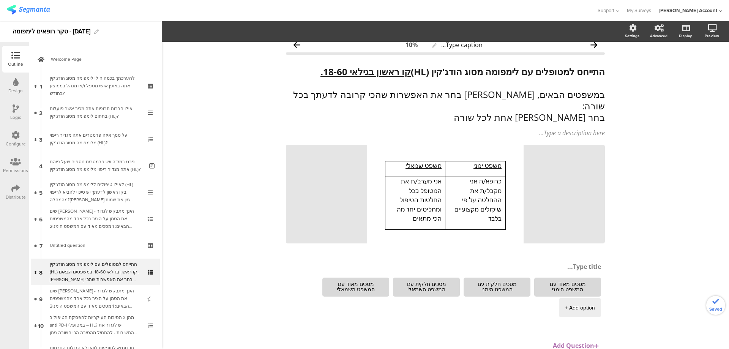
scroll to position [32, 0]
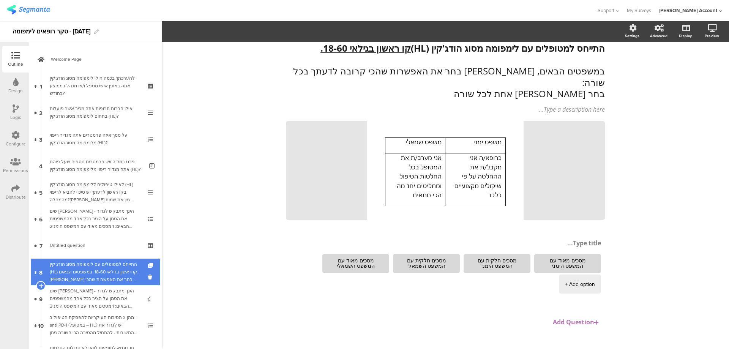
click at [123, 269] on div "התייחס למטופלים עם לימפומה מסוג הודג'קין (HL) קו ראשון בגילאי 18-60. במשפטים הב…" at bounding box center [95, 271] width 91 height 23
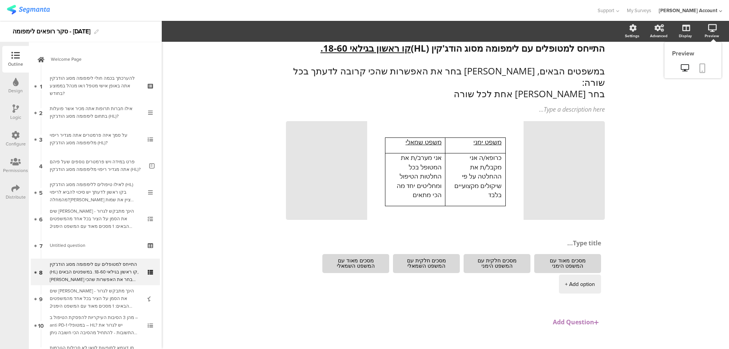
click at [699, 65] on icon at bounding box center [702, 67] width 6 height 9
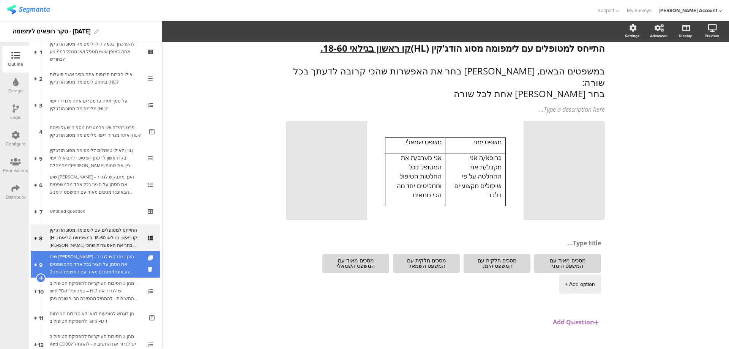
scroll to position [50, 0]
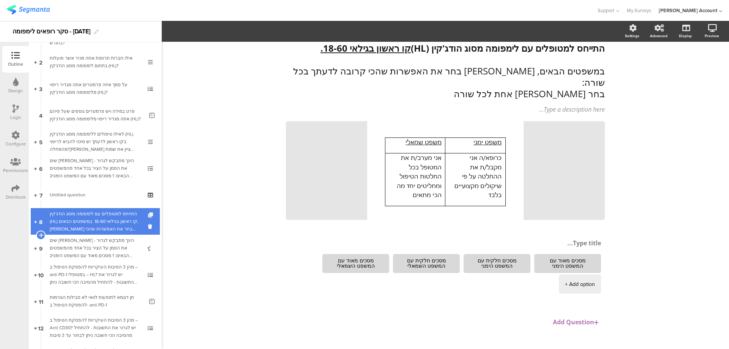
click at [148, 213] on icon at bounding box center [151, 215] width 6 height 5
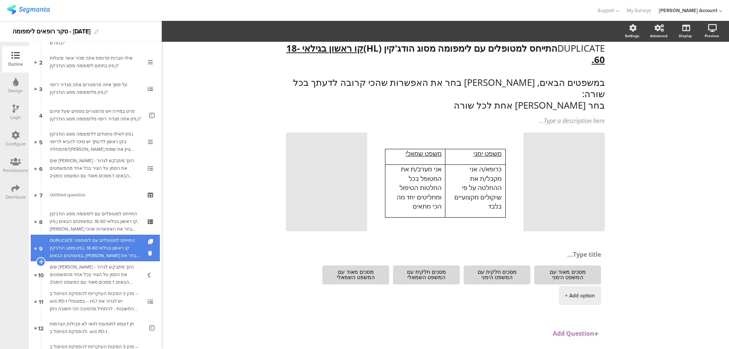
click at [126, 239] on div "DUPLICATE התייחס למטופלים עם לימפומה מסוג הודג'קין (HL) קו ראשון בגילאי 18-60. …" at bounding box center [95, 248] width 91 height 23
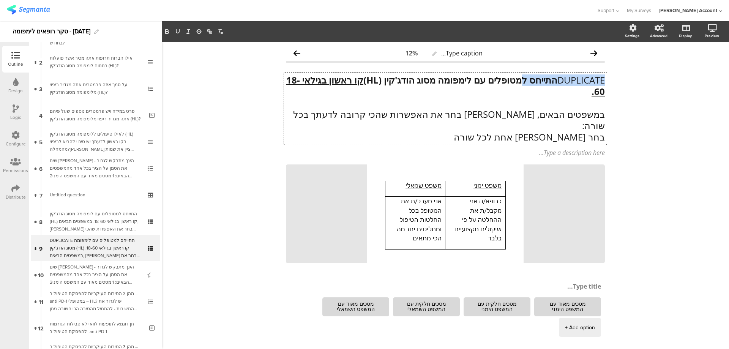
drag, startPoint x: 514, startPoint y: 81, endPoint x: 601, endPoint y: 80, distance: 87.0
click at [601, 80] on div "DUPLICATE התייחס למטופלים עם לימפומה מסוג הודג'קין (HL) קו ראשון בגילאי 18-60. …" at bounding box center [445, 109] width 323 height 72
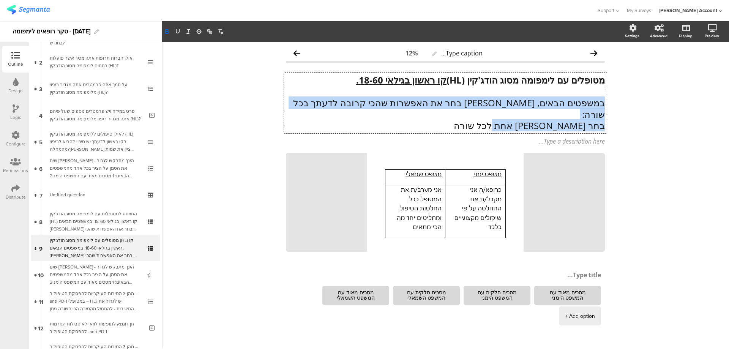
drag, startPoint x: 601, startPoint y: 101, endPoint x: 492, endPoint y: 115, distance: 109.5
click at [492, 115] on div "מטופלים עם לימפומה מסוג הודג'קין (HL) קו ראשון בגילאי 18-60. במשפטים הבאים, [PE…" at bounding box center [445, 102] width 319 height 57
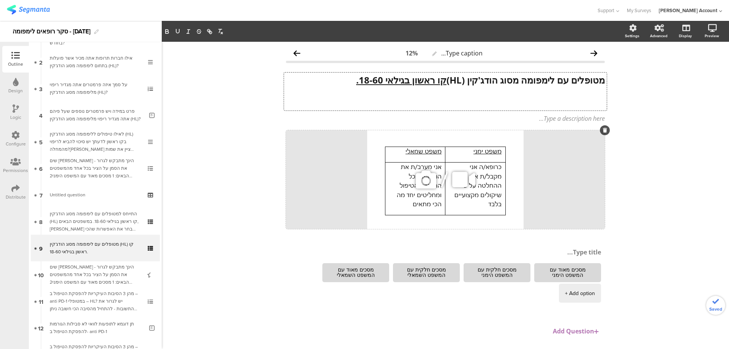
click at [426, 177] on icon at bounding box center [426, 180] width 26 height 26
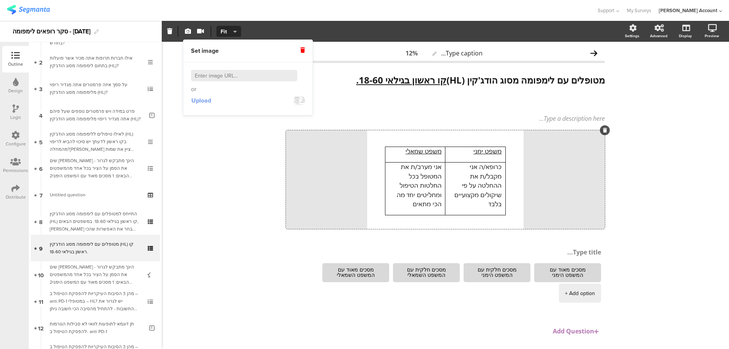
click at [200, 100] on span "Upload" at bounding box center [201, 100] width 20 height 9
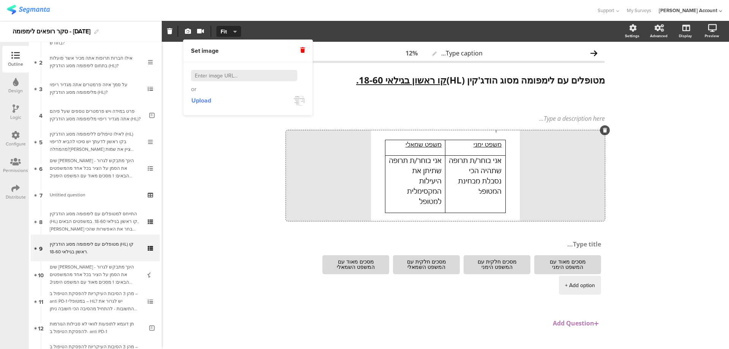
click at [626, 175] on div "Type caption... 12% מטופלים עם לימפומה מסוג הודג'קין (HL) קו ראשון בגילאי 18-60…" at bounding box center [445, 202] width 567 height 320
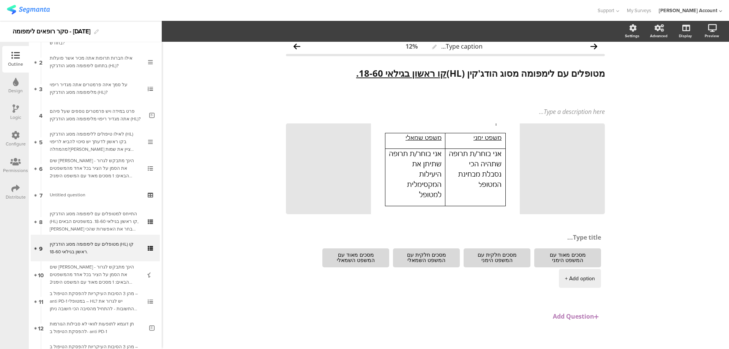
scroll to position [13, 0]
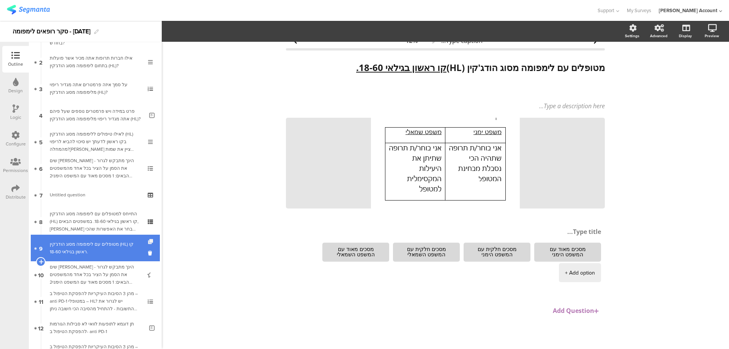
click at [148, 240] on icon at bounding box center [151, 241] width 6 height 5
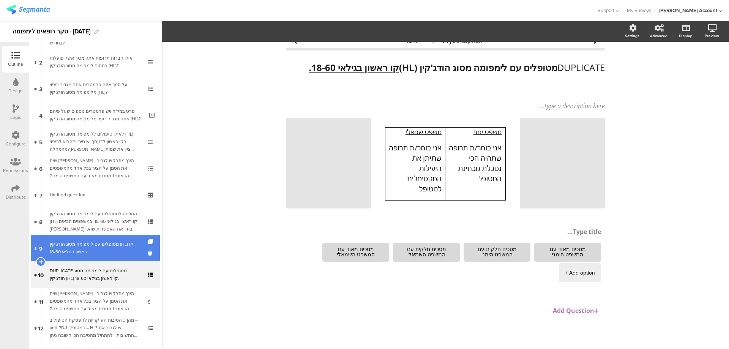
click at [117, 250] on div "מטופלים עם לימפומה מסוג הודג'קין (HL) קו ראשון בגילאי 18-60." at bounding box center [95, 247] width 91 height 15
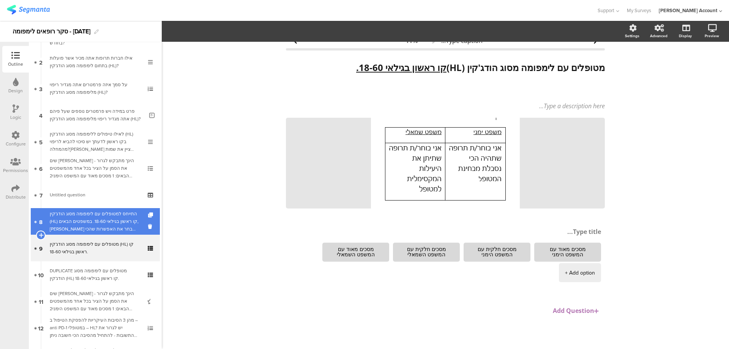
click at [117, 224] on div "התייחס למטופלים עם לימפומה מסוג הודג'קין (HL) קו ראשון בגילאי 18-60. במשפטים הב…" at bounding box center [95, 221] width 91 height 23
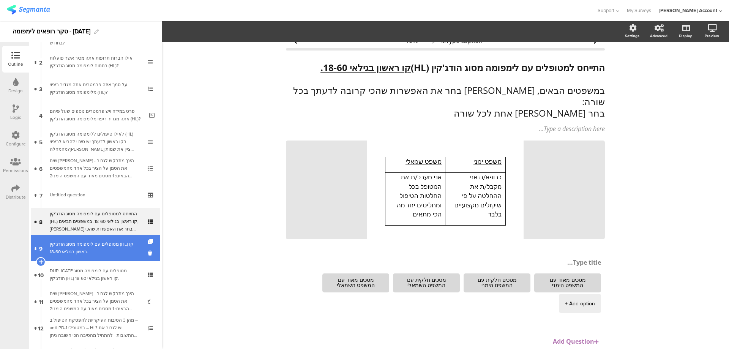
click at [114, 250] on div "מטופלים עם לימפומה מסוג הודג'קין (HL) קו ראשון בגילאי 18-60." at bounding box center [95, 247] width 91 height 15
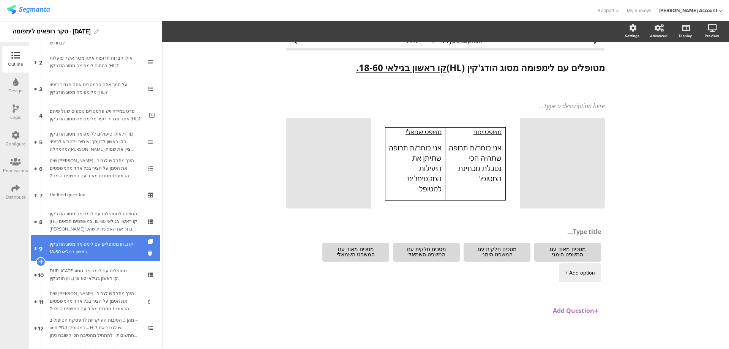
scroll to position [101, 0]
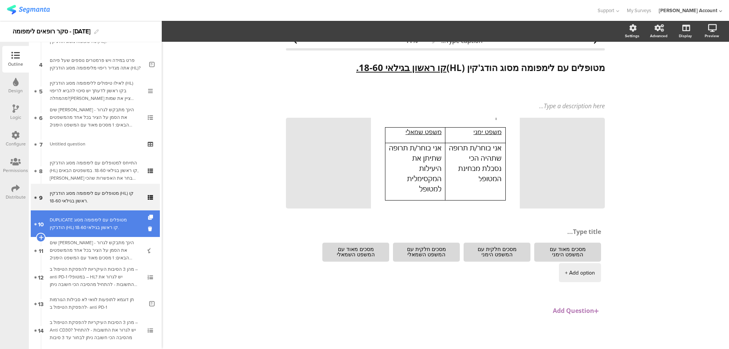
click at [118, 226] on div "DUPLICATE מטופלים עם לימפומה מסוג הודג'קין (HL) קו ראשון בגילאי 18-60." at bounding box center [95, 223] width 91 height 15
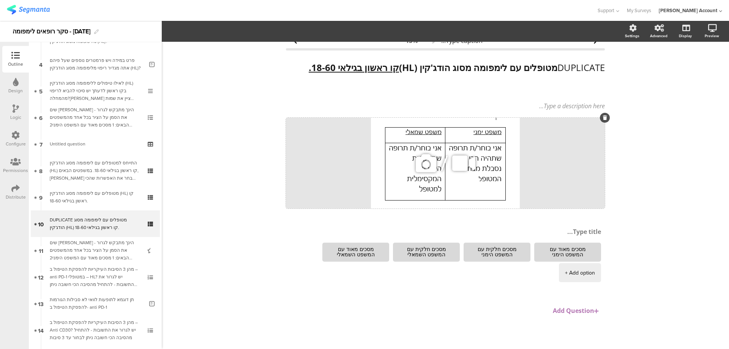
click at [423, 169] on icon at bounding box center [426, 163] width 26 height 26
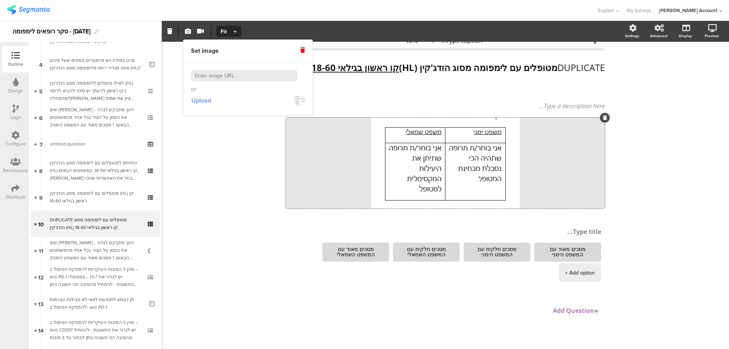
click at [198, 101] on span "Upload" at bounding box center [201, 100] width 20 height 9
click at [551, 69] on div "DUPLICATE מטופלים עם לימפומה מסוג הודג'קין (HL) קו ראשון בגילאי 18-60. DUPLICAT…" at bounding box center [445, 79] width 323 height 38
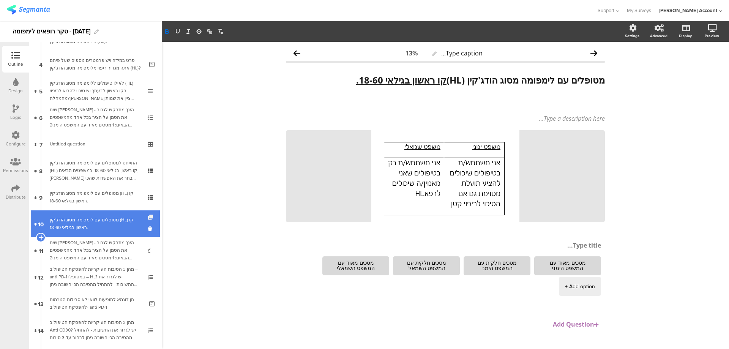
click at [148, 216] on icon at bounding box center [151, 217] width 6 height 5
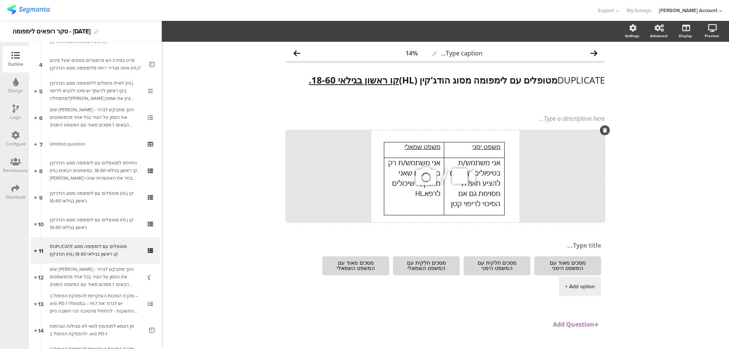
click at [424, 179] on icon at bounding box center [426, 176] width 26 height 26
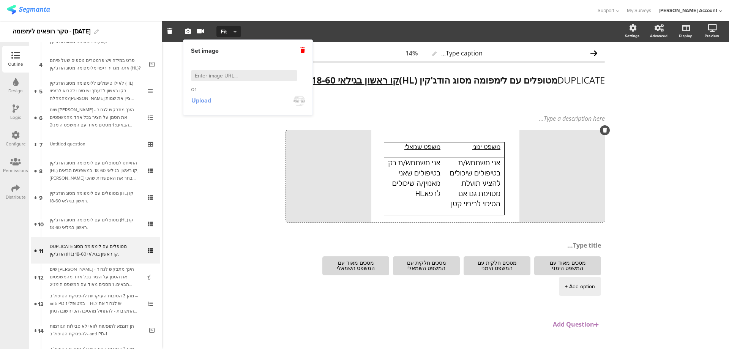
click at [202, 99] on span "Upload" at bounding box center [201, 100] width 20 height 9
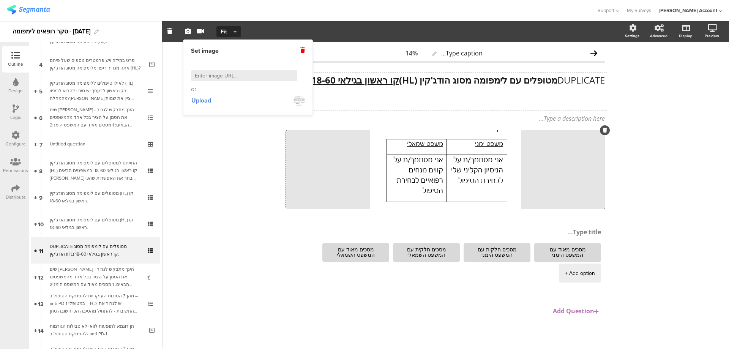
click at [551, 79] on div "DUPLICATE מטופלים עם לימפומה מסוג הודג'קין (HL) קו ראשון בגילאי 18-60. DUPLICAT…" at bounding box center [445, 92] width 323 height 38
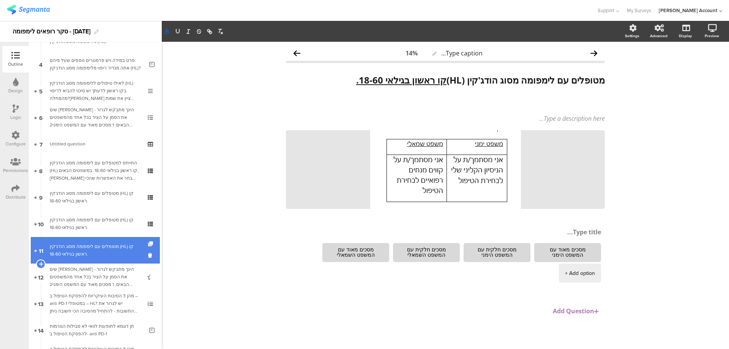
click at [148, 242] on icon at bounding box center [151, 243] width 6 height 5
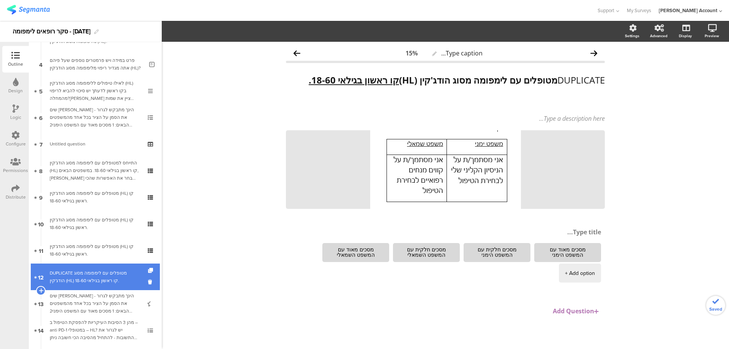
click at [126, 277] on div "DUPLICATE מטופלים עם לימפומה מסוג הודג'קין (HL) קו ראשון בגילאי 18-60." at bounding box center [95, 276] width 91 height 15
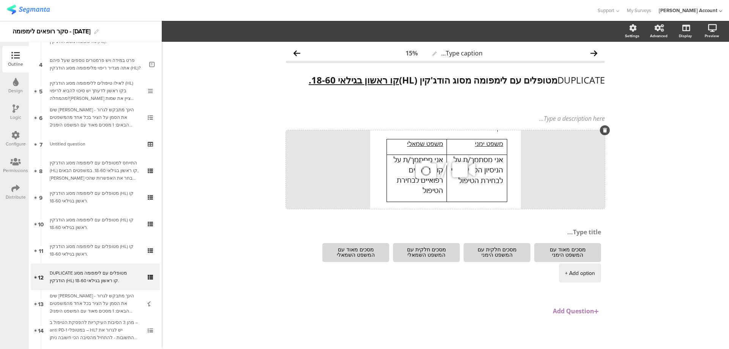
click at [421, 168] on icon at bounding box center [426, 170] width 26 height 26
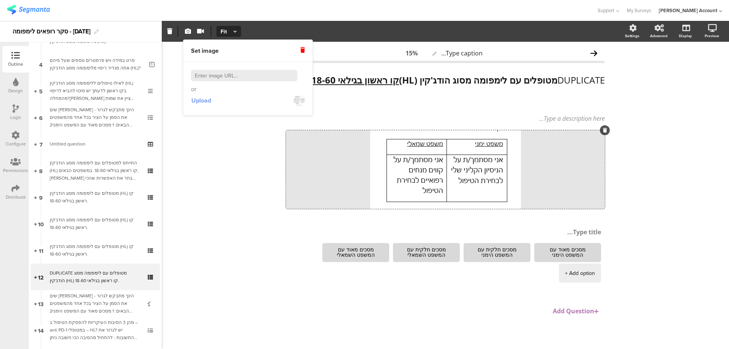
click at [202, 99] on span "Upload" at bounding box center [201, 100] width 20 height 9
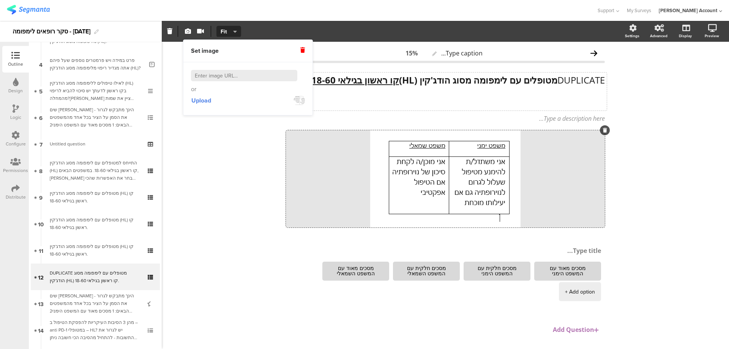
click at [552, 80] on div "DUPLICATE מטופלים עם לימפומה מסוג הודג'קין (HL) קו ראשון בגילאי 18-60. DUPLICAT…" at bounding box center [445, 92] width 323 height 38
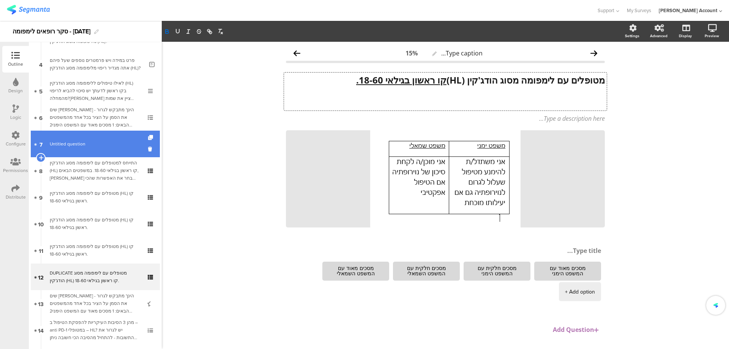
click at [85, 143] on span "Untitled question" at bounding box center [95, 144] width 91 height 8
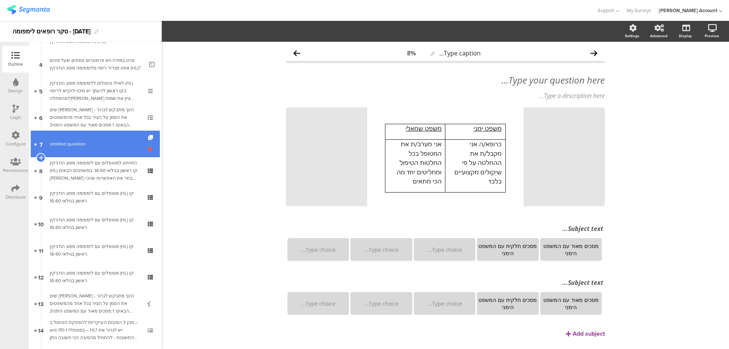
click at [148, 149] on icon at bounding box center [151, 148] width 6 height 7
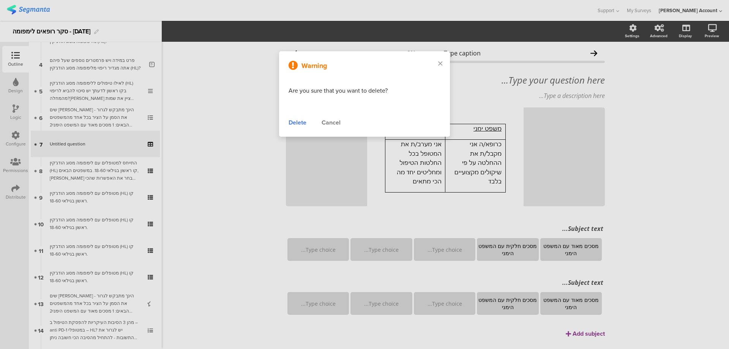
click at [297, 125] on div "Delete" at bounding box center [298, 122] width 18 height 9
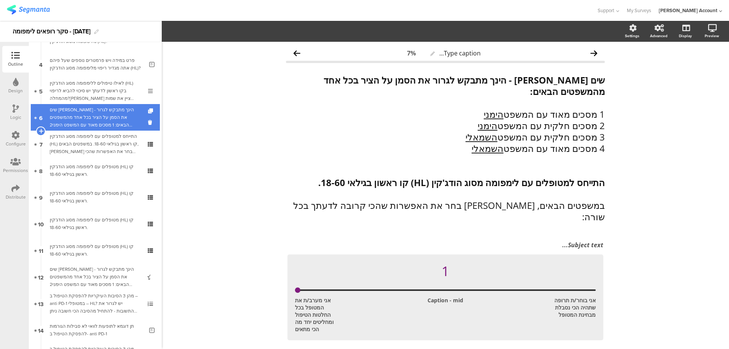
click at [108, 118] on div "שים [PERSON_NAME] - הינך מתבקש לגרור את הסמן על הציר בכל אחד מהמשפטים הבאים: 1 …" at bounding box center [95, 117] width 91 height 23
click at [148, 122] on icon at bounding box center [151, 122] width 6 height 7
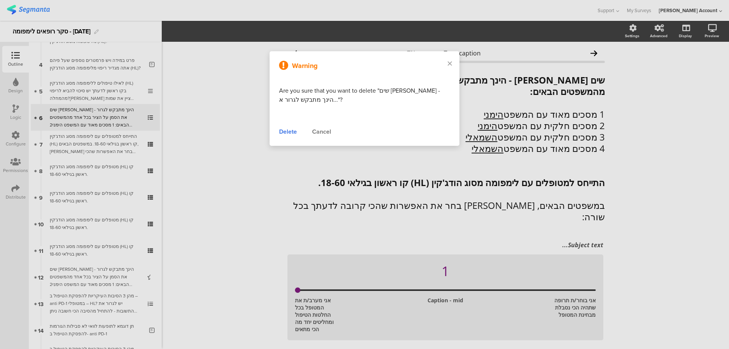
click at [290, 129] on div "Delete" at bounding box center [288, 131] width 18 height 9
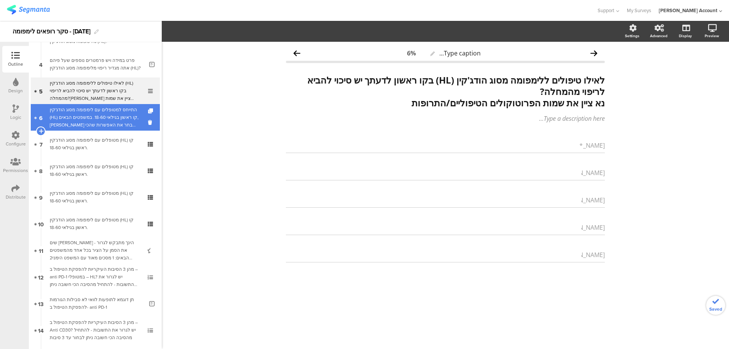
click at [116, 120] on div "התייחס למטופלים עם לימפומה מסוג הודג'קין (HL) קו ראשון בגילאי 18-60. במשפטים הב…" at bounding box center [95, 117] width 91 height 23
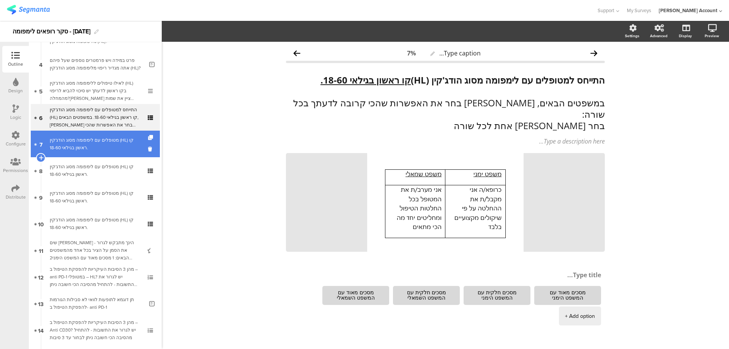
click at [114, 141] on div "מטופלים עם לימפומה מסוג הודג'קין (HL) קו ראשון בגילאי 18-60." at bounding box center [95, 143] width 91 height 15
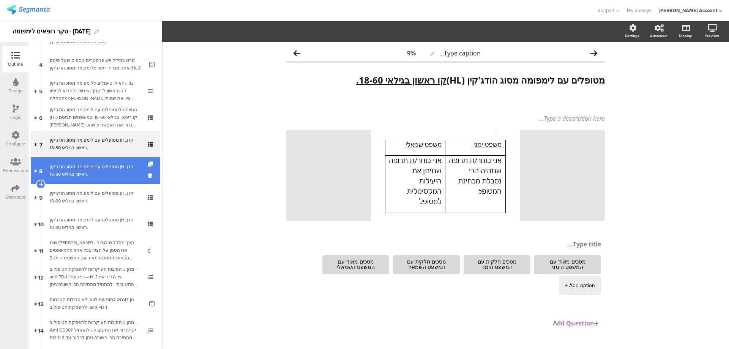
click at [102, 173] on div "מטופלים עם לימפומה מסוג הודג'קין (HL) קו ראשון בגילאי 18-60." at bounding box center [95, 170] width 91 height 15
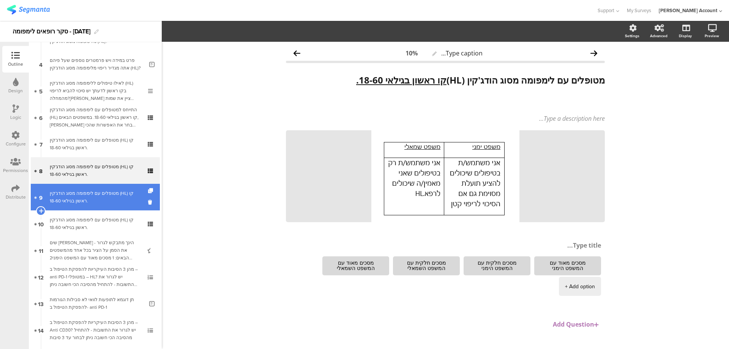
click at [80, 186] on link "9 מטופלים עם לימפומה מסוג הודג'קין (HL) קו ראשון בגילאי 18-60." at bounding box center [95, 197] width 129 height 27
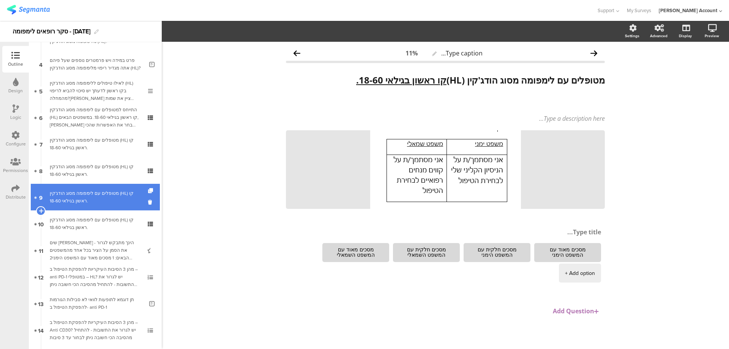
click at [79, 191] on div "מטופלים עם לימפומה מסוג הודג'קין (HL) קו ראשון בגילאי 18-60." at bounding box center [95, 196] width 91 height 15
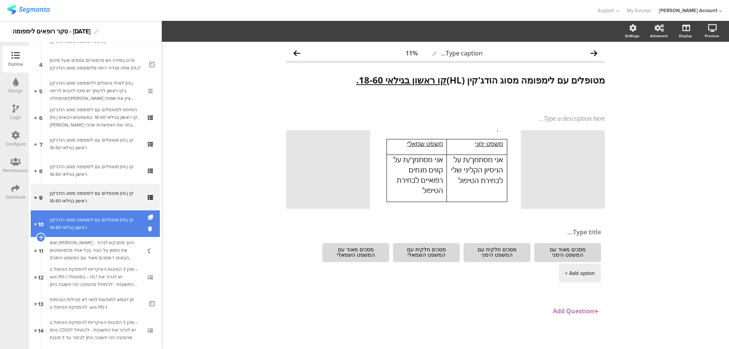
click at [102, 222] on div "מטופלים עם לימפומה מסוג הודג'קין (HL) קו ראשון בגילאי 18-60." at bounding box center [95, 223] width 91 height 15
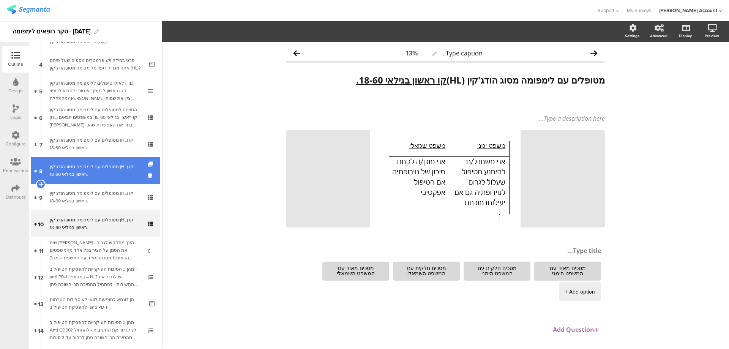
click at [112, 166] on div "מטופלים עם לימפומה מסוג הודג'קין (HL) קו ראשון בגילאי 18-60." at bounding box center [95, 170] width 91 height 15
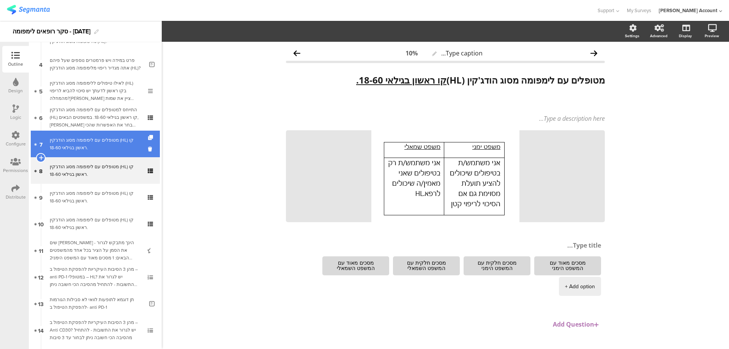
click at [116, 140] on div "מטופלים עם לימפומה מסוג הודג'קין (HL) קו ראשון בגילאי 18-60." at bounding box center [95, 143] width 91 height 15
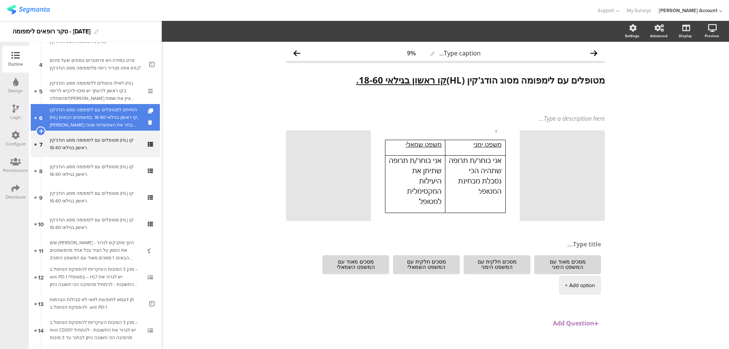
click at [120, 112] on div "התייחס למטופלים עם לימפומה מסוג הודג'קין (HL) קו ראשון בגילאי 18-60. במשפטים הב…" at bounding box center [95, 117] width 91 height 23
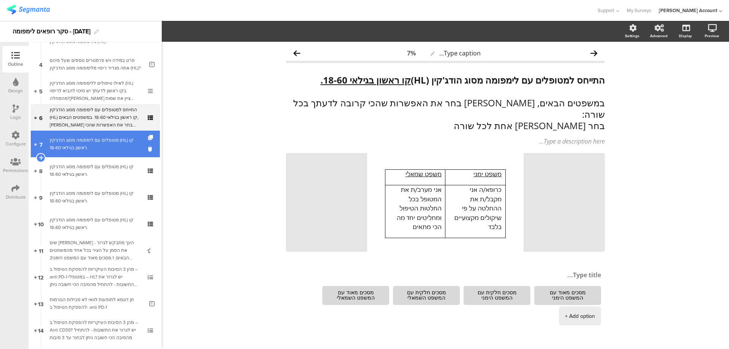
click at [121, 139] on div "מטופלים עם לימפומה מסוג הודג'קין (HL) קו ראשון בגילאי 18-60." at bounding box center [95, 143] width 91 height 15
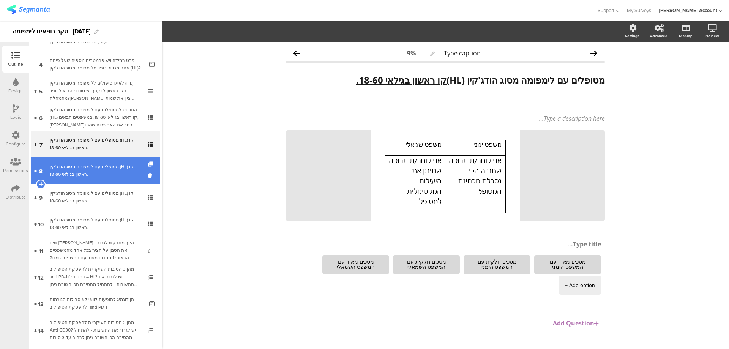
click at [119, 164] on div "מטופלים עם לימפומה מסוג הודג'קין (HL) קו ראשון בגילאי 18-60." at bounding box center [95, 170] width 91 height 15
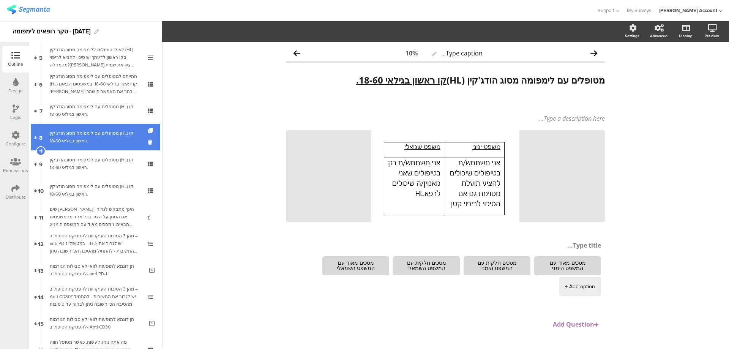
scroll to position [152, 0]
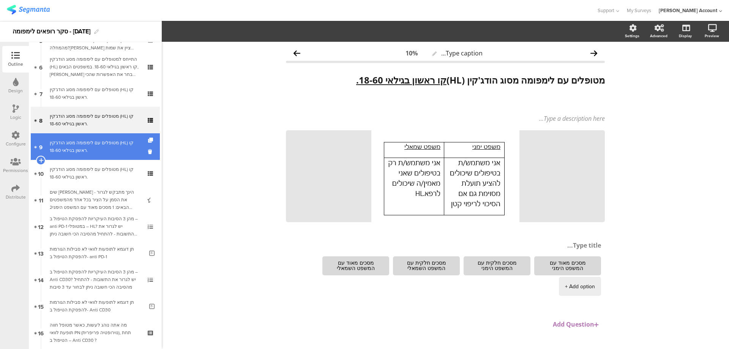
click at [120, 144] on div "מטופלים עם לימפומה מסוג הודג'קין (HL) קו ראשון בגילאי 18-60." at bounding box center [95, 146] width 91 height 15
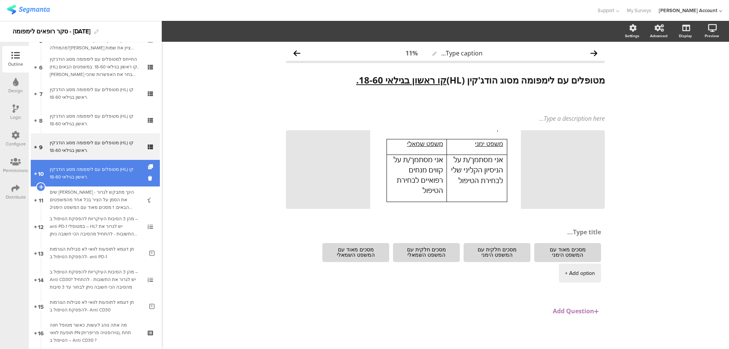
click at [119, 167] on div "מטופלים עם לימפומה מסוג הודג'קין (HL) קו ראשון בגילאי 18-60." at bounding box center [95, 173] width 91 height 15
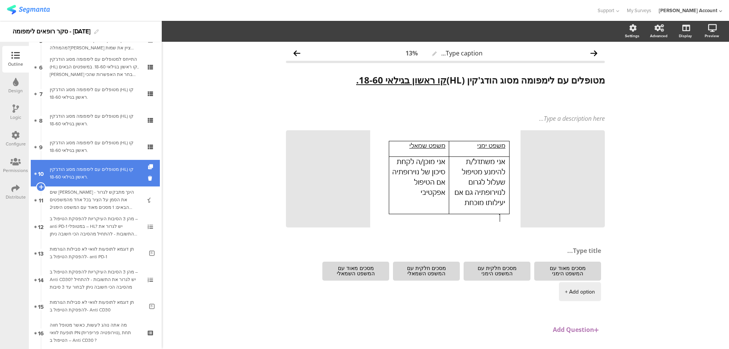
click at [119, 174] on div "מטופלים עם לימפומה מסוג הודג'קין (HL) קו ראשון בגילאי 18-60." at bounding box center [95, 173] width 91 height 15
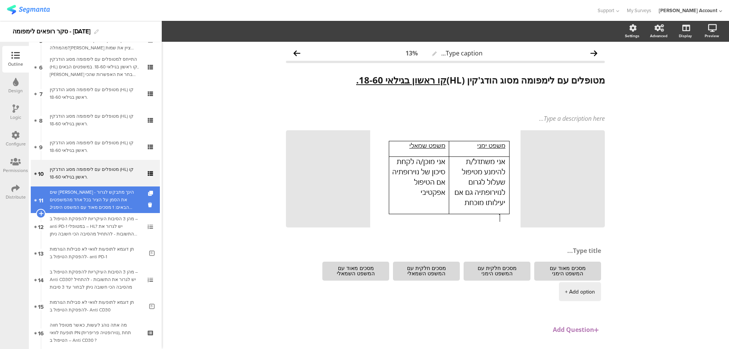
click at [112, 201] on div "שים [PERSON_NAME] - הינך מתבקש לגרור את הסמן על הציר בכל אחד מהמשפטים הבאים: 1 …" at bounding box center [95, 199] width 91 height 23
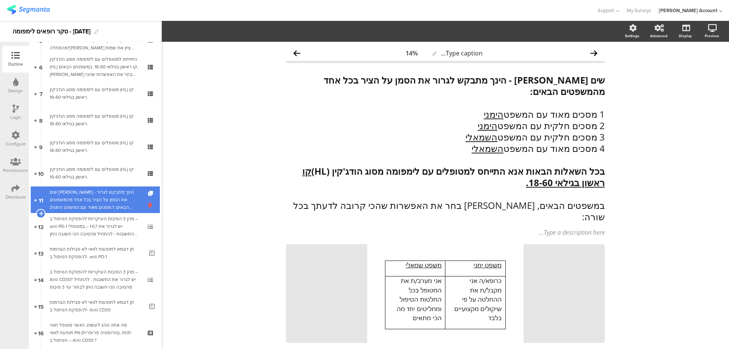
click at [148, 202] on icon at bounding box center [151, 204] width 6 height 7
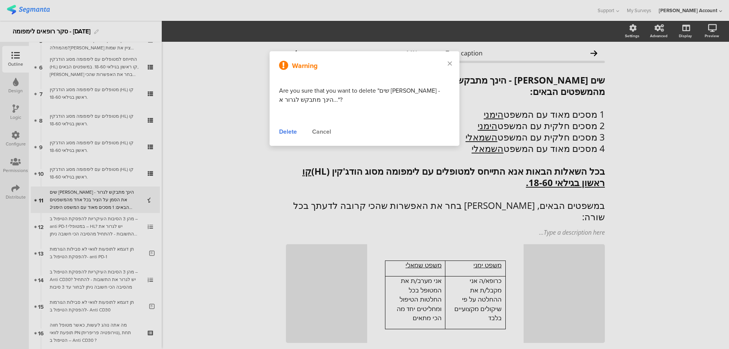
click at [287, 130] on div "Delete" at bounding box center [288, 131] width 18 height 9
